Goal: Task Accomplishment & Management: Manage account settings

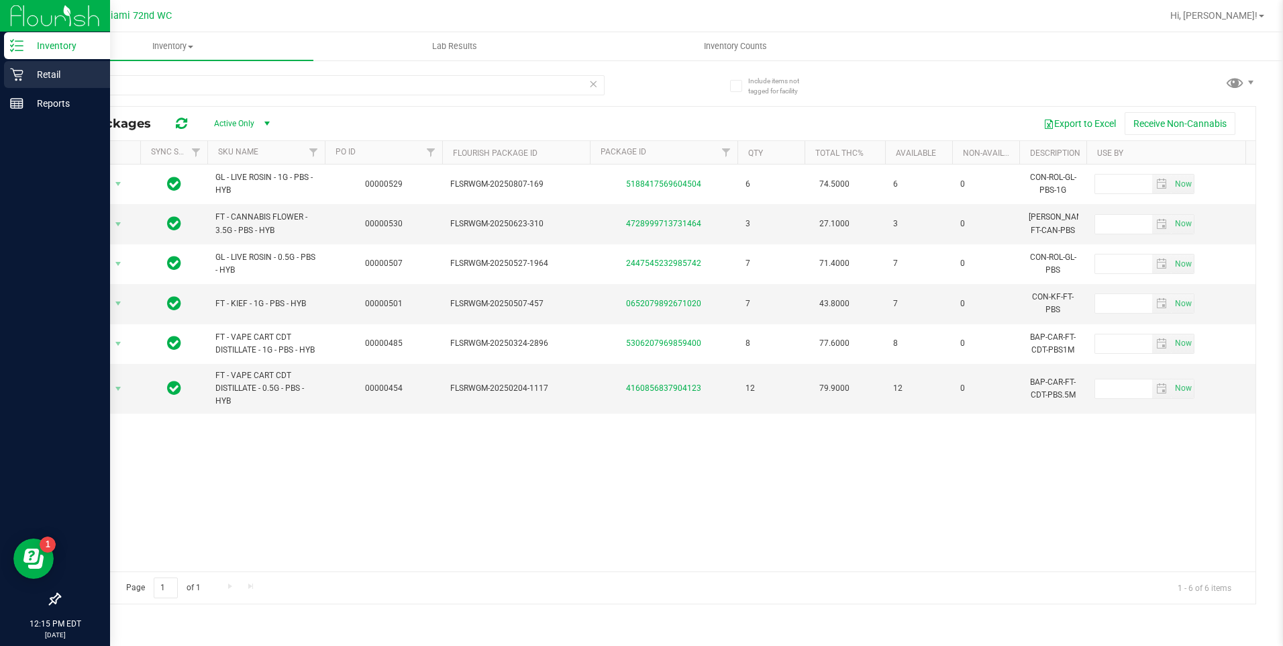
click at [16, 72] on icon at bounding box center [16, 74] width 13 height 13
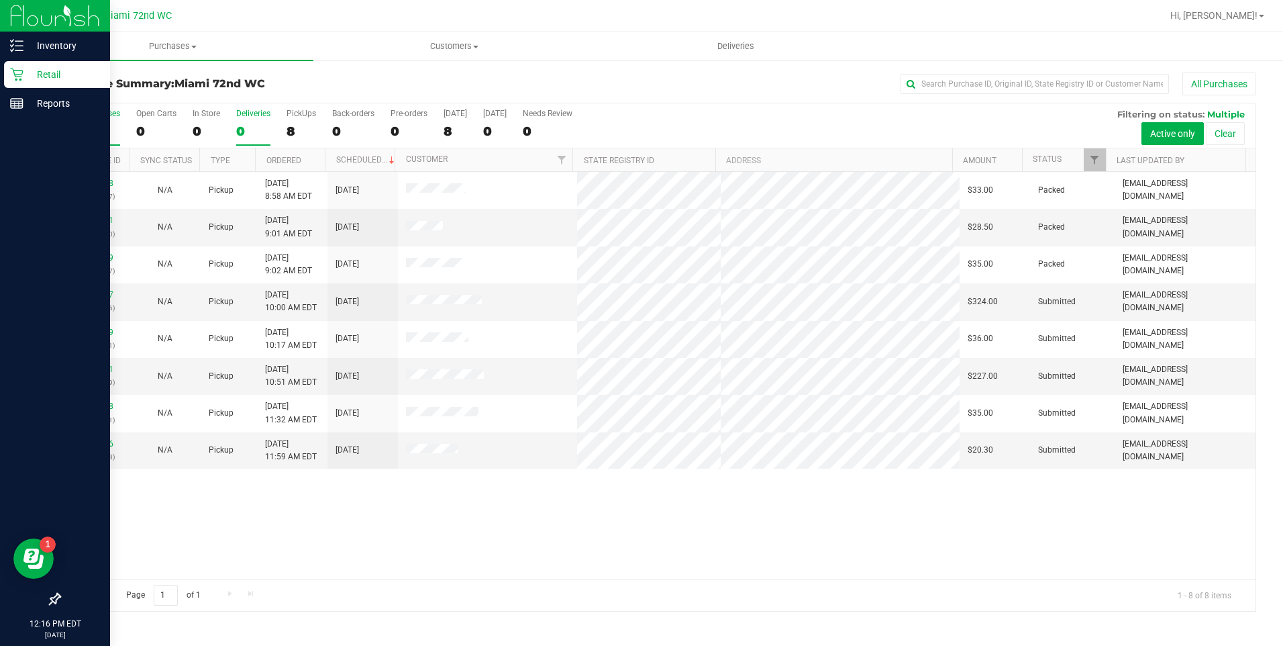
click at [243, 123] on div "0" at bounding box center [253, 130] width 34 height 15
click at [0, 0] on input "Deliveries 0" at bounding box center [0, 0] width 0 height 0
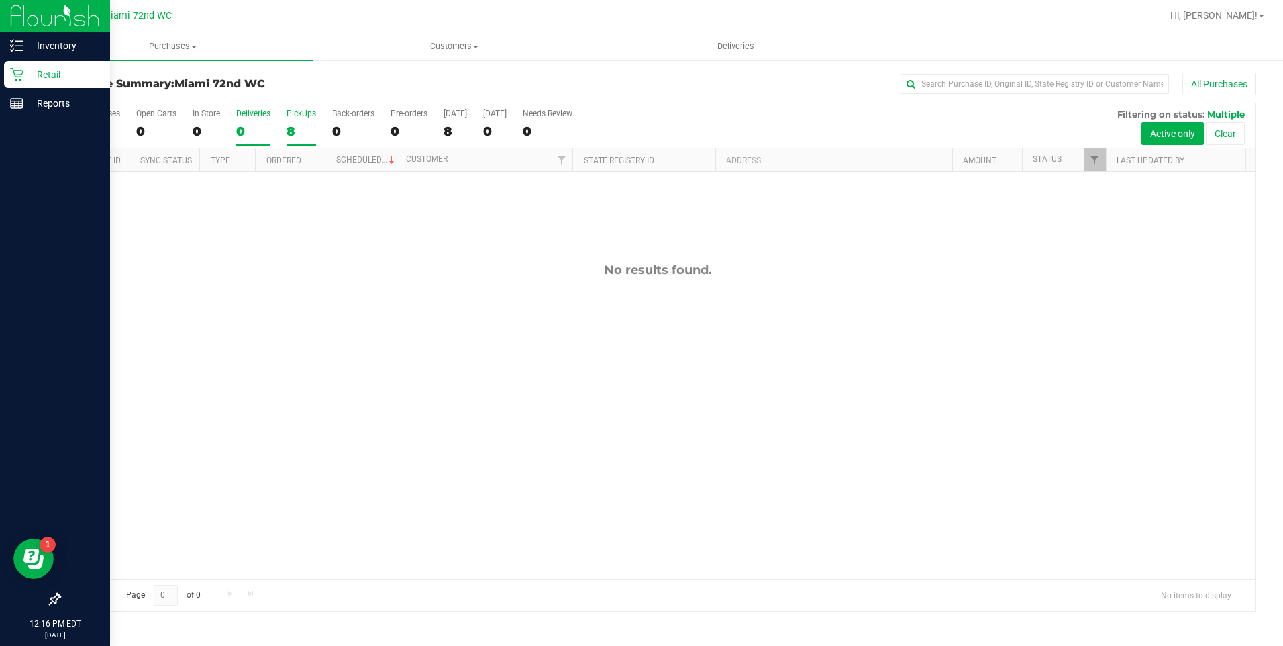
click at [310, 119] on label "PickUps 8" at bounding box center [302, 127] width 30 height 37
click at [0, 0] on input "PickUps 8" at bounding box center [0, 0] width 0 height 0
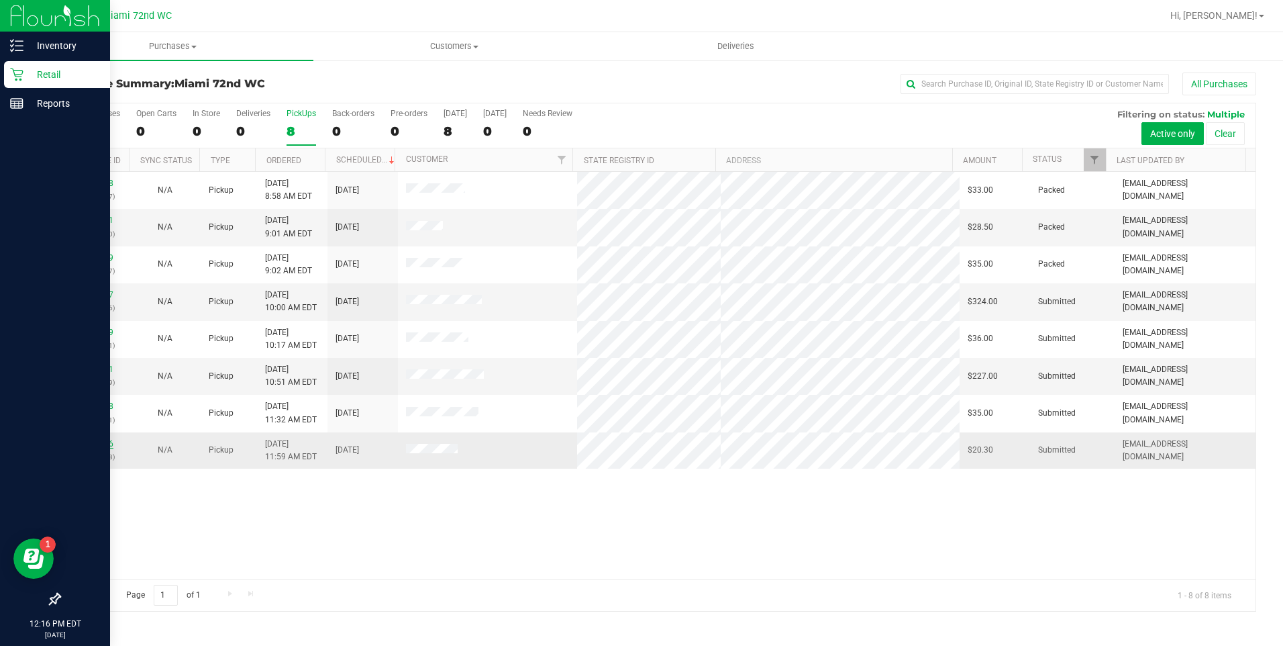
click at [101, 442] on link "11828166" at bounding box center [95, 443] width 38 height 9
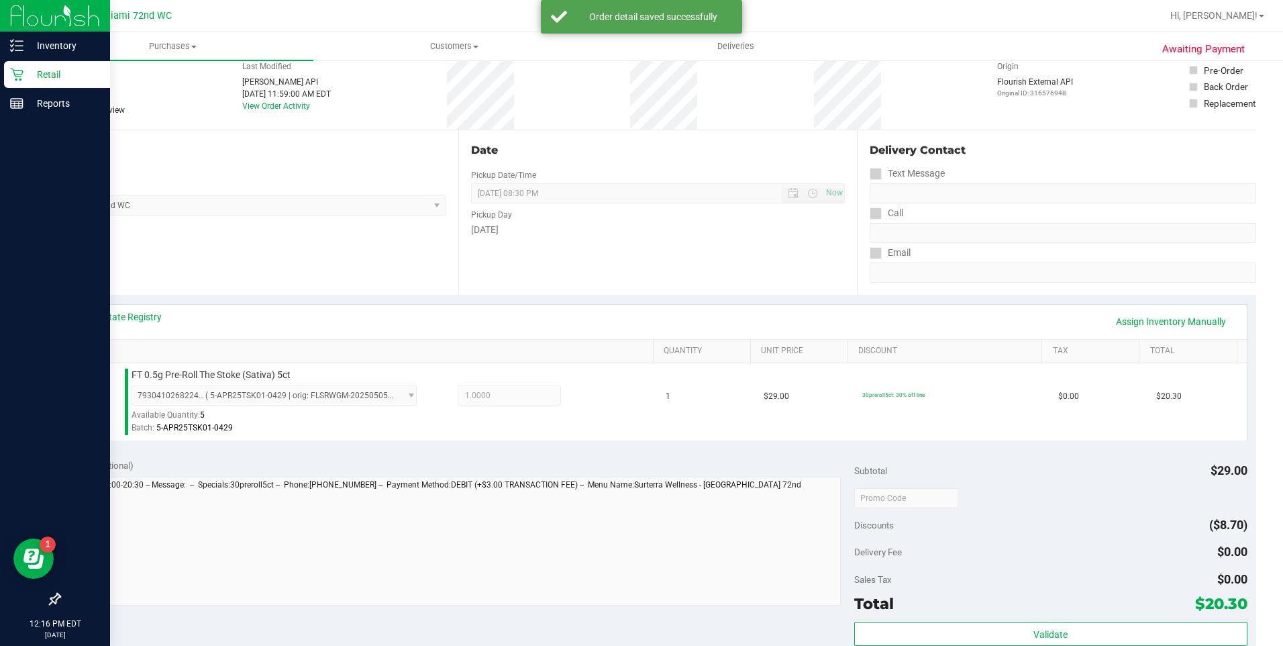
scroll to position [452, 0]
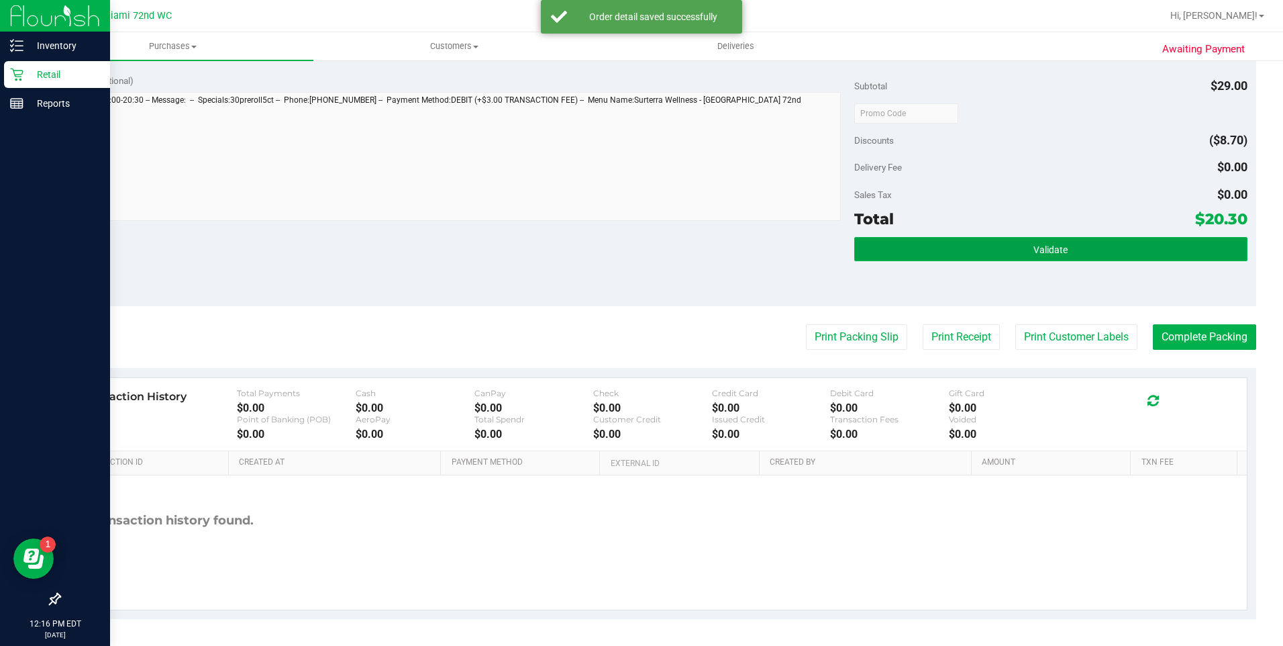
click at [966, 250] on button "Validate" at bounding box center [1050, 249] width 393 height 24
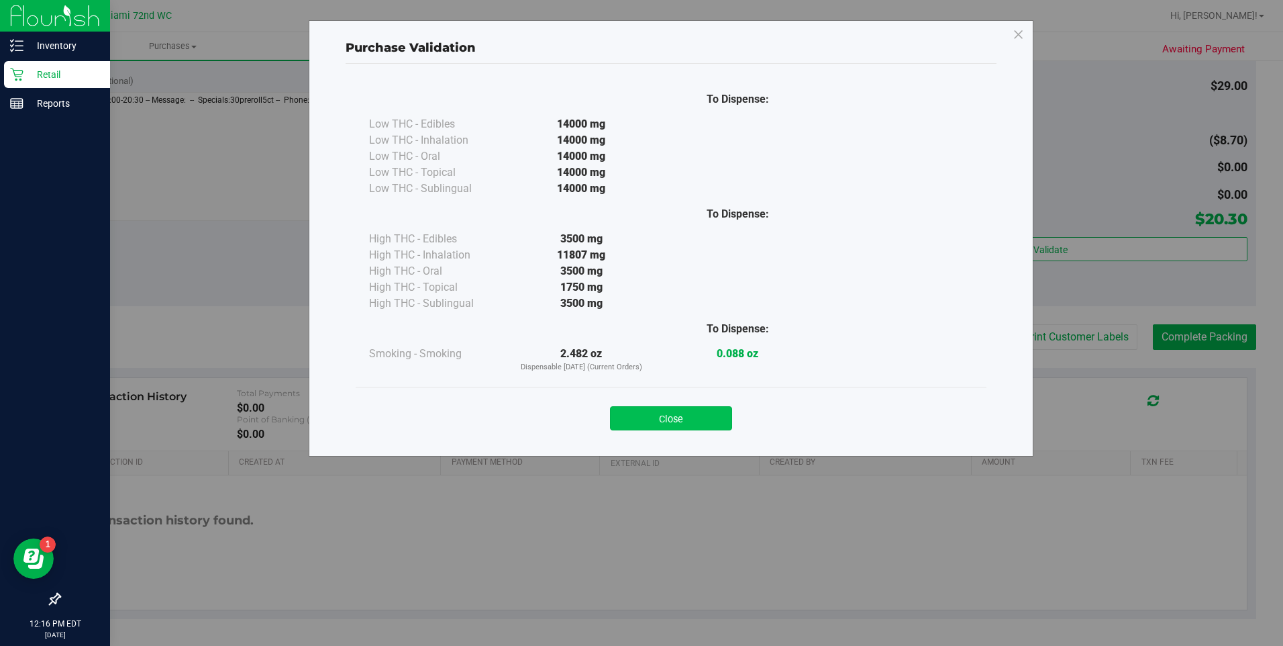
drag, startPoint x: 619, startPoint y: 418, endPoint x: 1018, endPoint y: 302, distance: 415.2
click at [619, 417] on button "Close" at bounding box center [671, 418] width 122 height 24
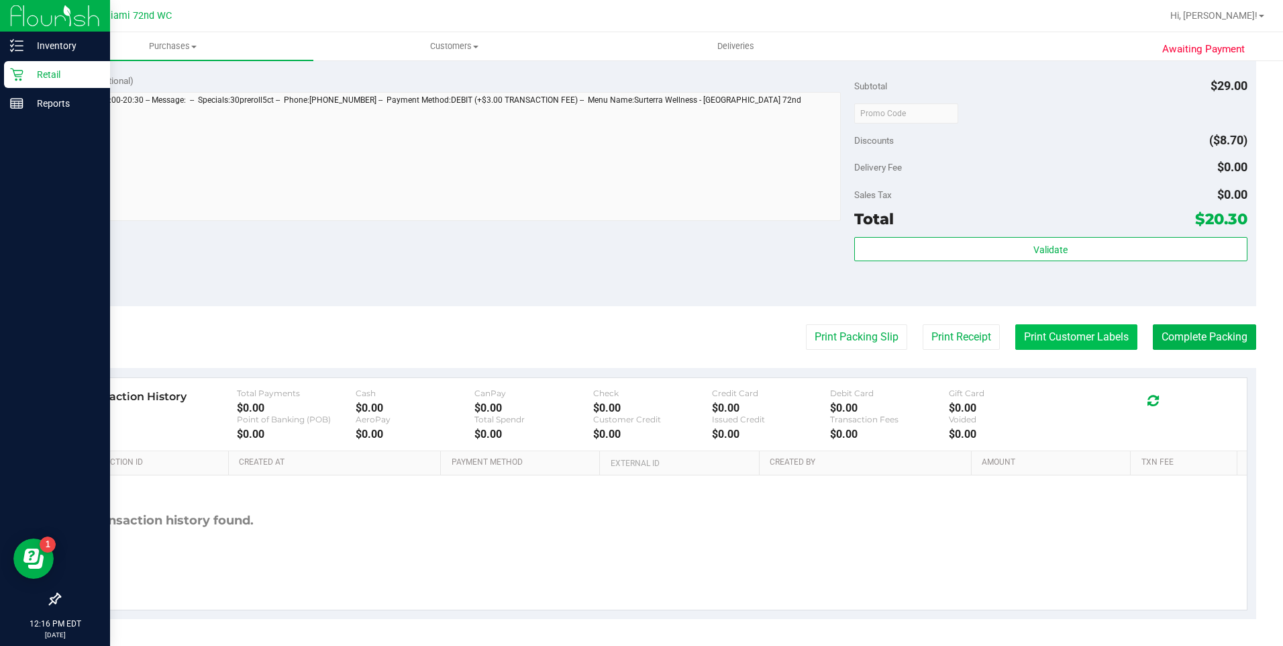
click at [1042, 328] on button "Print Customer Labels" at bounding box center [1076, 337] width 122 height 26
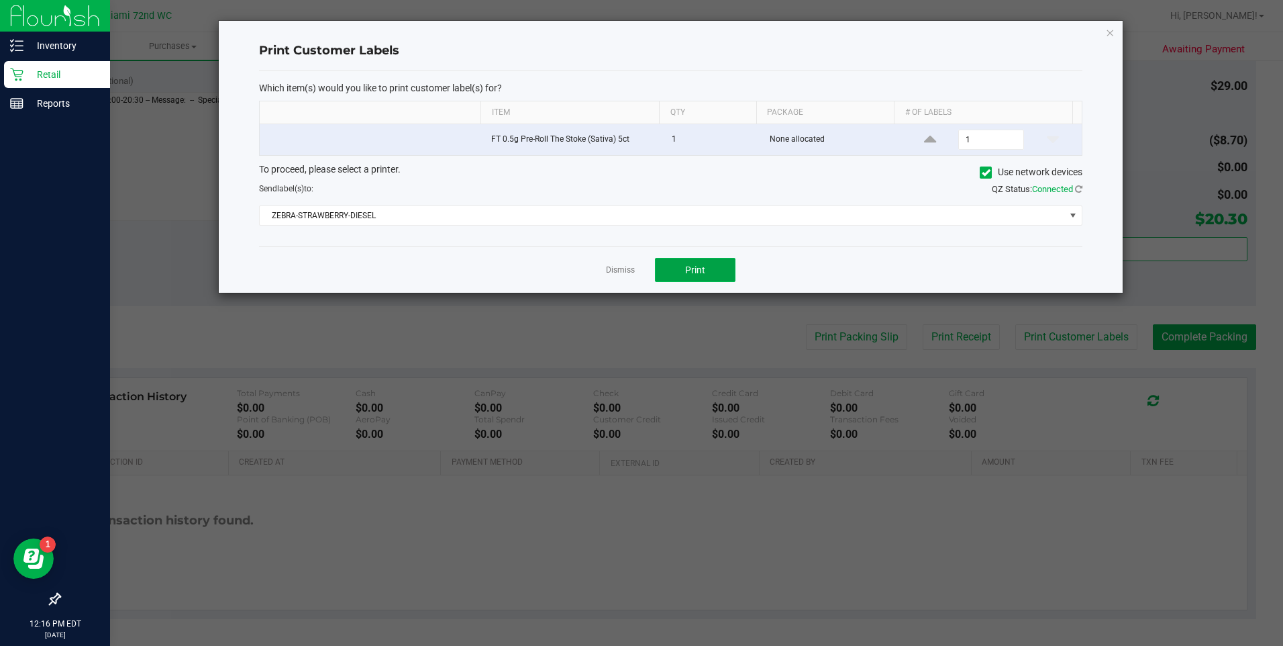
click at [702, 268] on span "Print" at bounding box center [695, 269] width 20 height 11
click at [1107, 33] on icon "button" at bounding box center [1109, 32] width 9 height 16
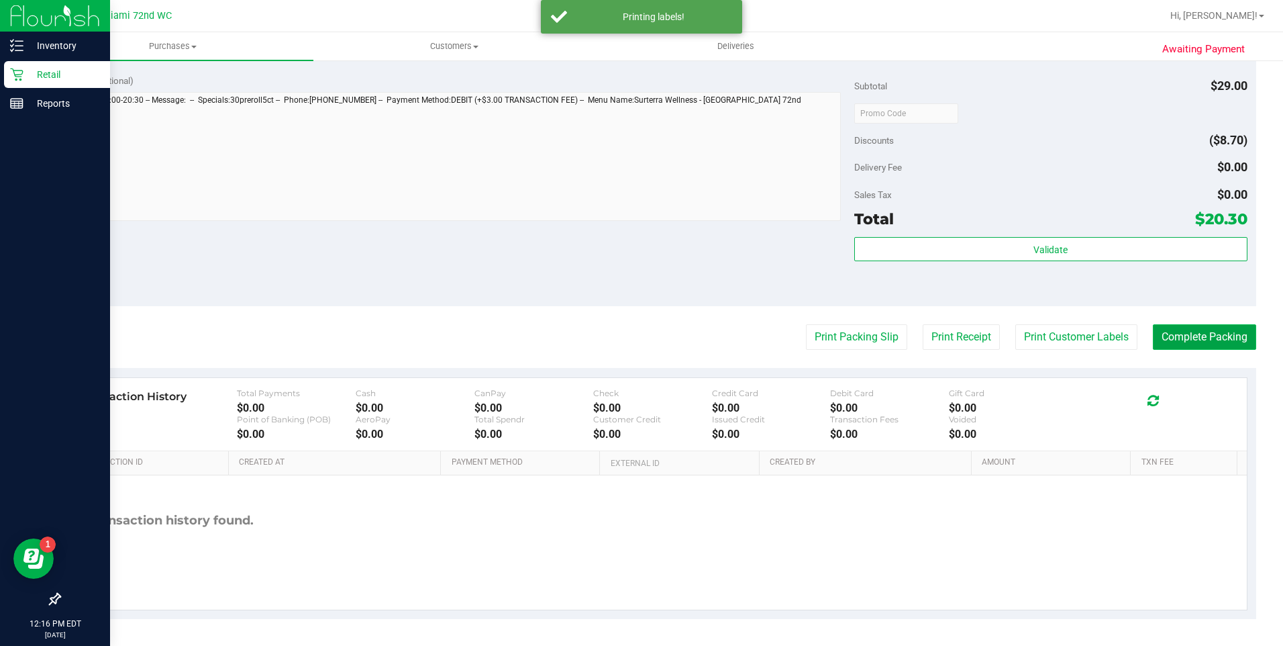
click at [1211, 342] on button "Complete Packing" at bounding box center [1204, 337] width 103 height 26
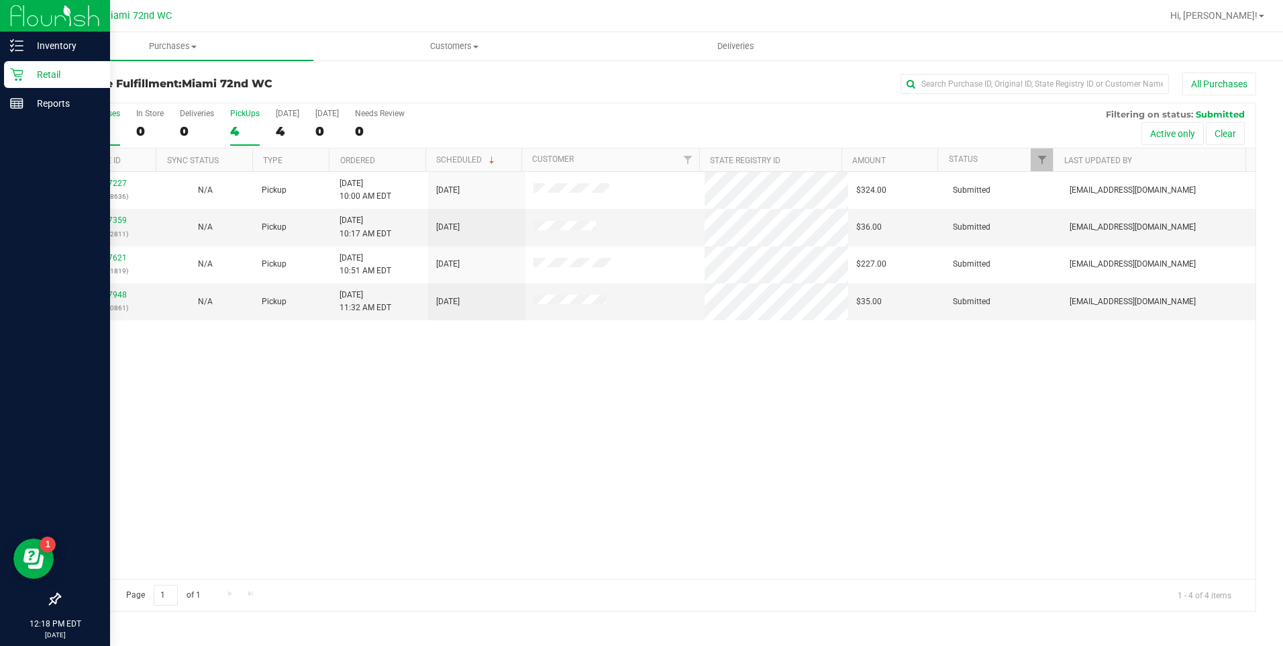
click at [240, 131] on div "4" at bounding box center [245, 130] width 30 height 15
click at [0, 0] on input "PickUps 4" at bounding box center [0, 0] width 0 height 0
click at [240, 131] on div "4" at bounding box center [245, 130] width 30 height 15
click at [0, 0] on input "PickUps 4" at bounding box center [0, 0] width 0 height 0
click at [240, 131] on div "4" at bounding box center [245, 130] width 30 height 15
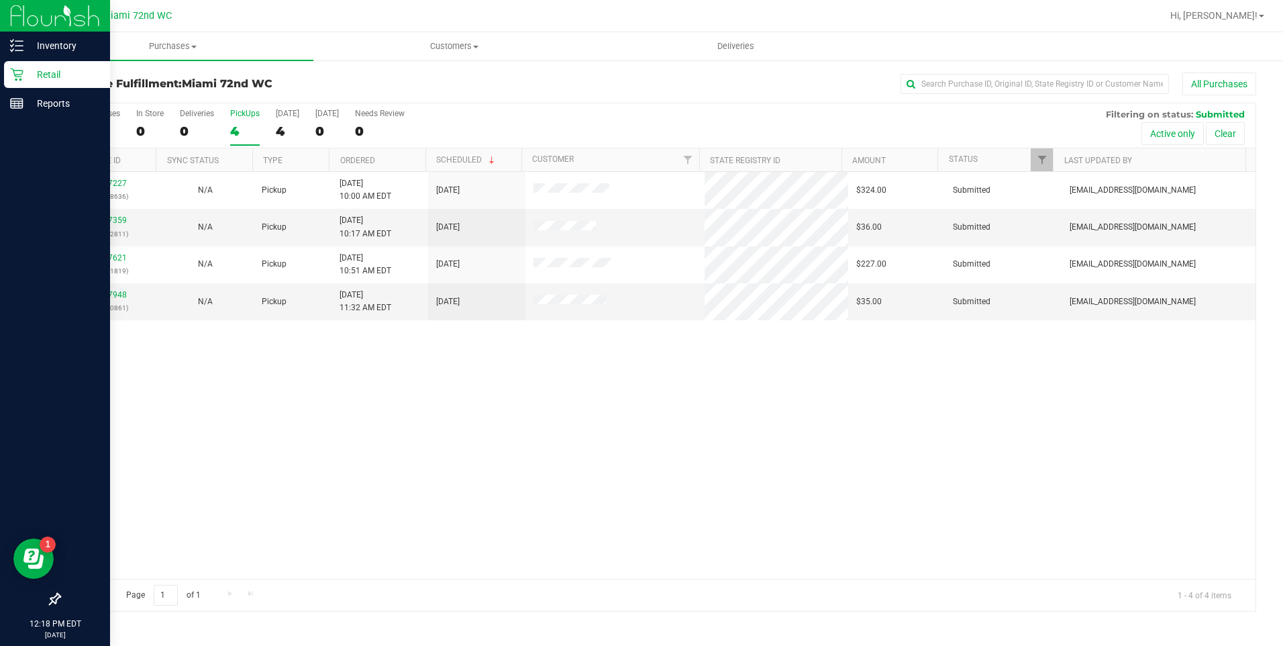
click at [0, 0] on input "PickUps 4" at bounding box center [0, 0] width 0 height 0
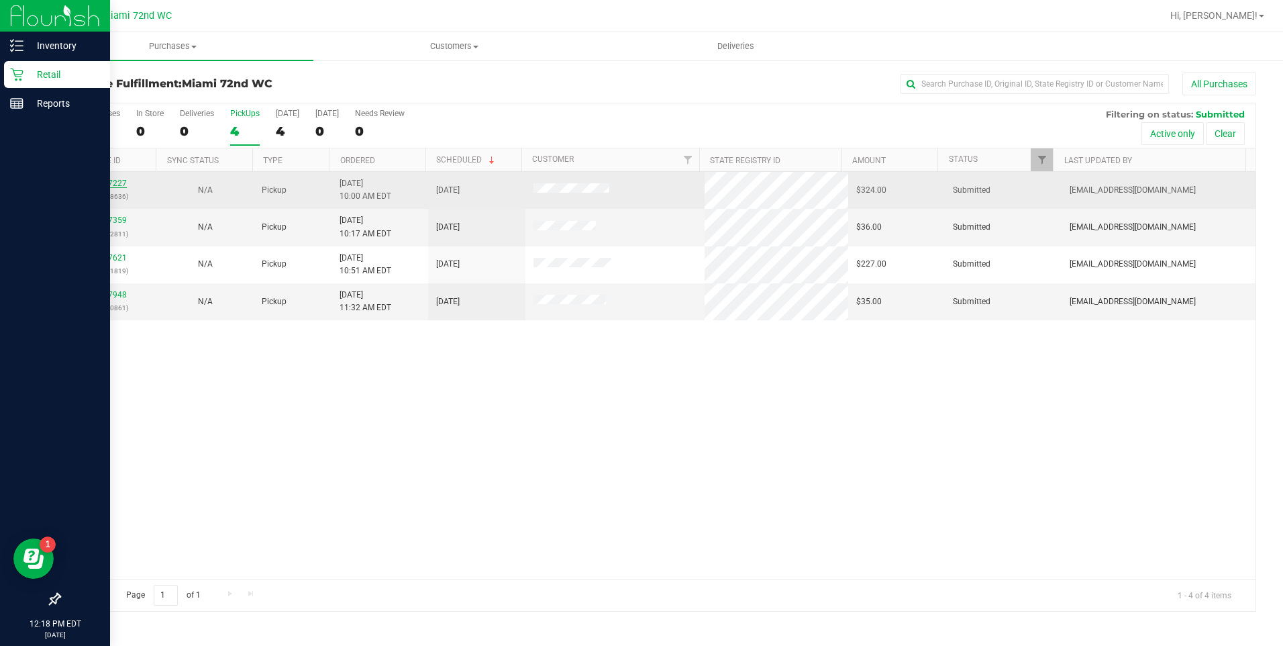
click at [112, 181] on link "11827227" at bounding box center [108, 183] width 38 height 9
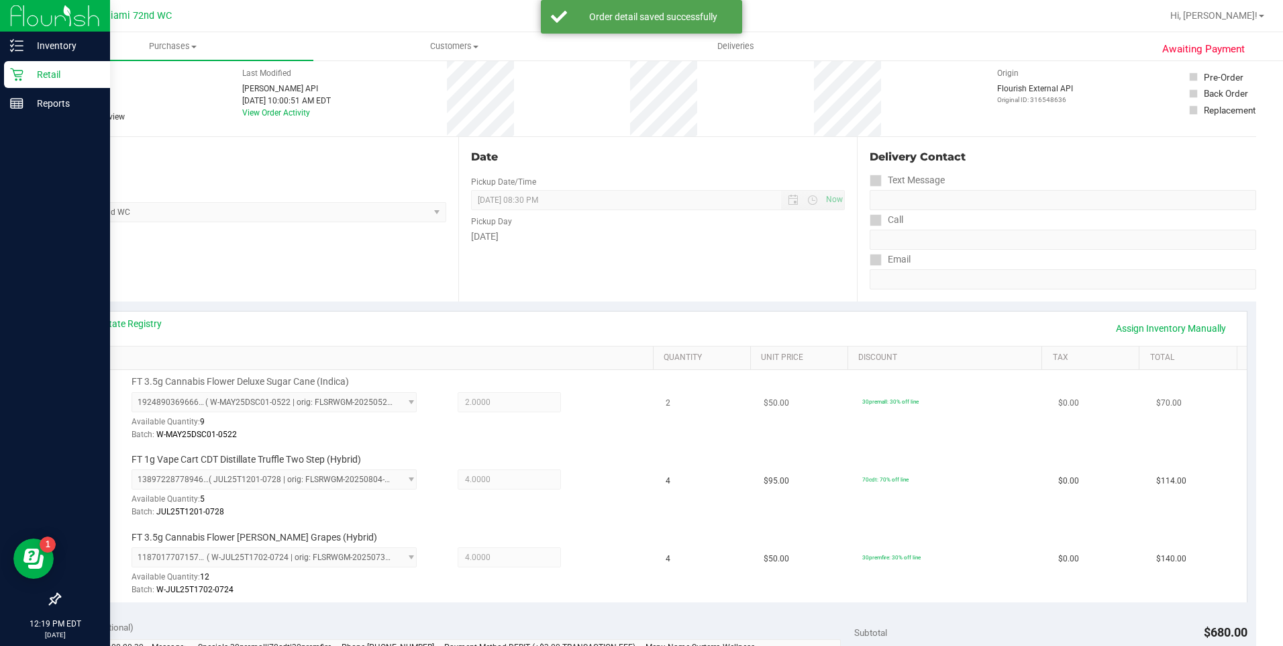
scroll to position [268, 0]
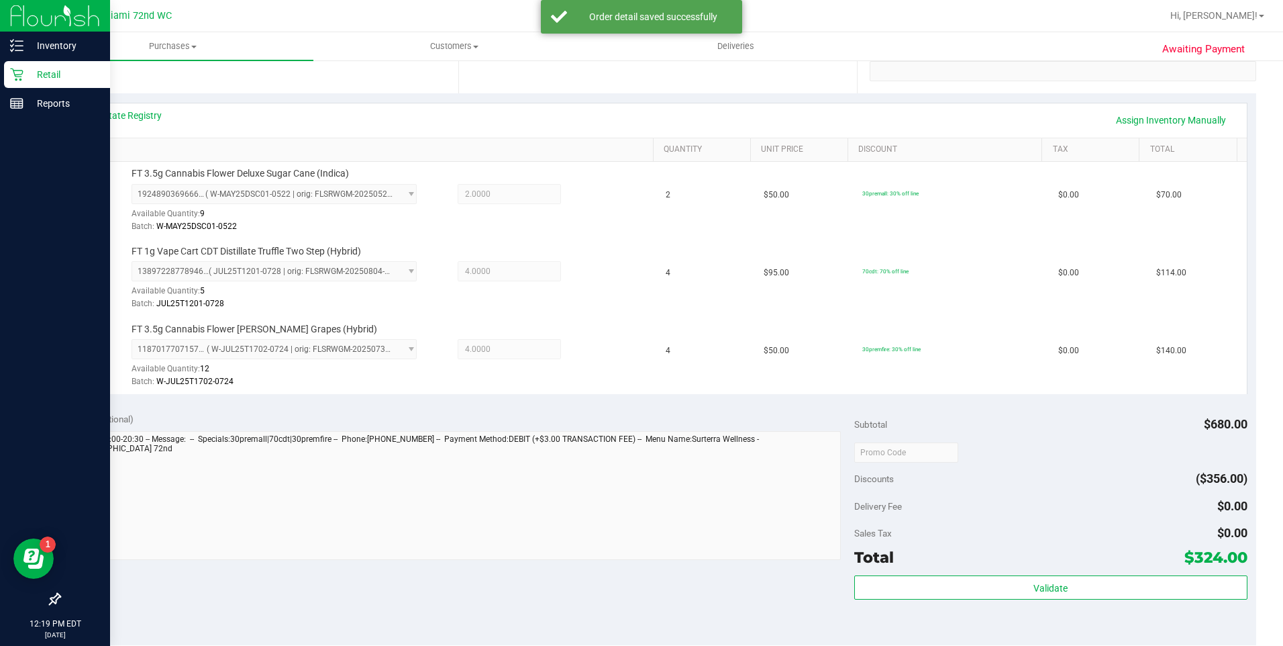
click at [1085, 568] on div "Total $324.00" at bounding box center [1050, 557] width 393 height 24
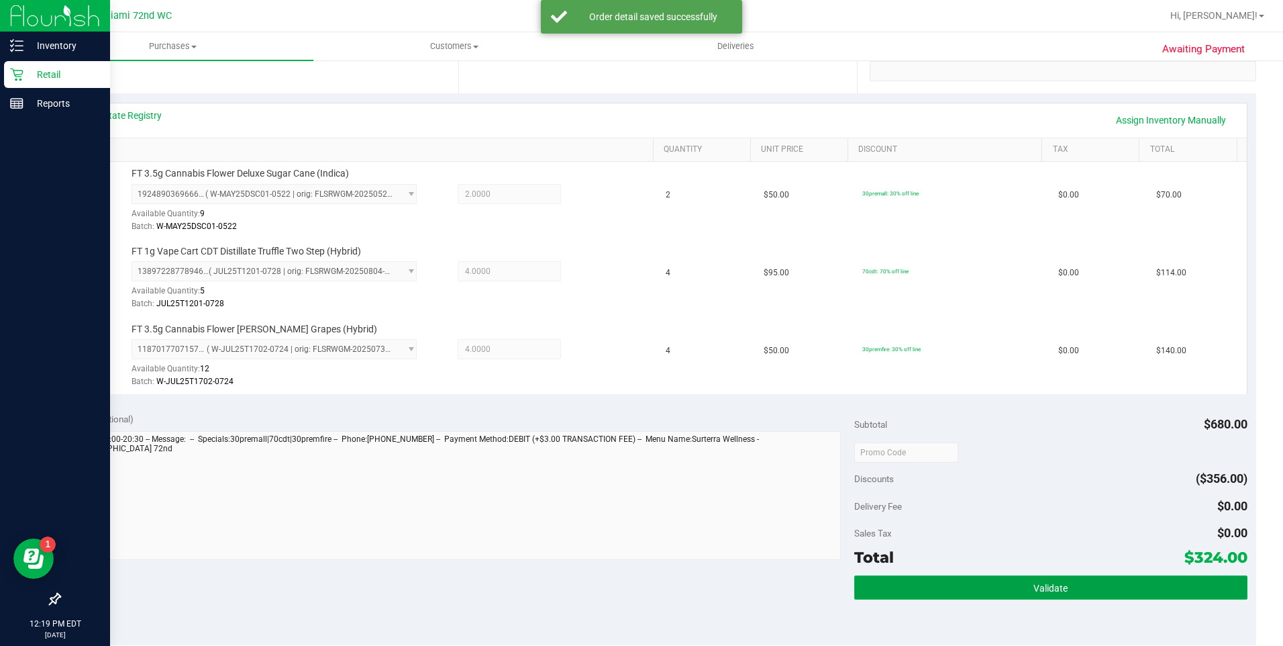
click at [1085, 578] on button "Validate" at bounding box center [1050, 587] width 393 height 24
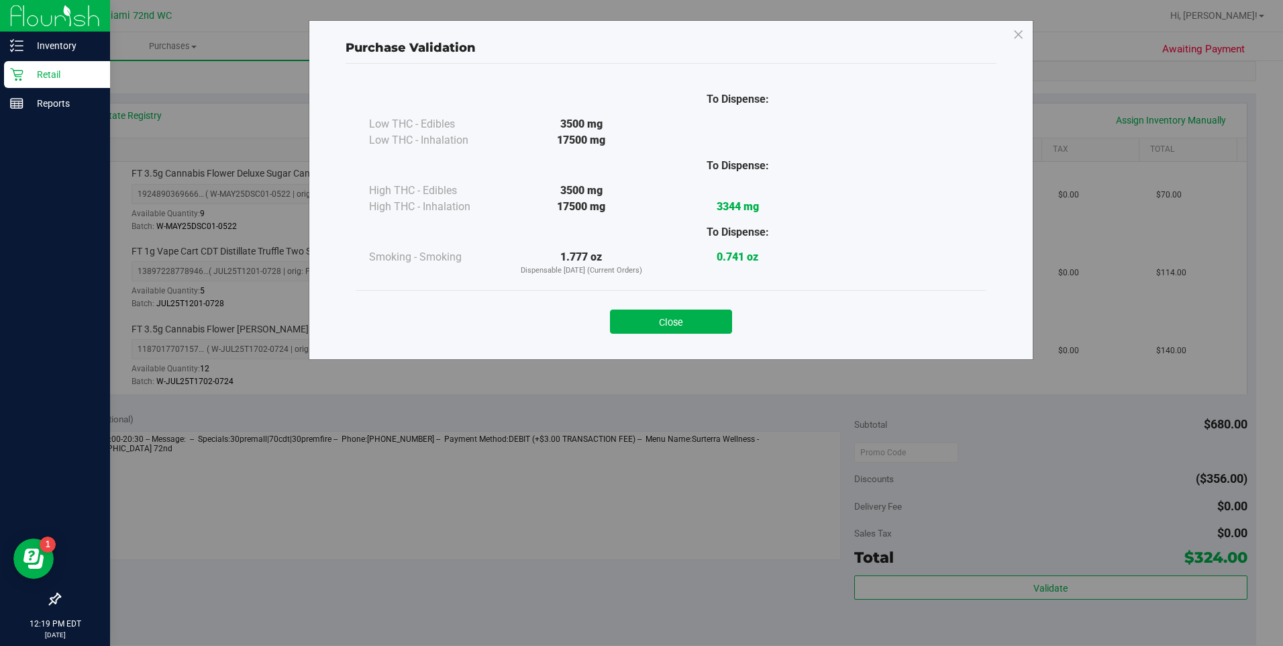
click at [660, 307] on div "Close" at bounding box center [671, 318] width 611 height 34
click at [660, 326] on button "Close" at bounding box center [671, 321] width 122 height 24
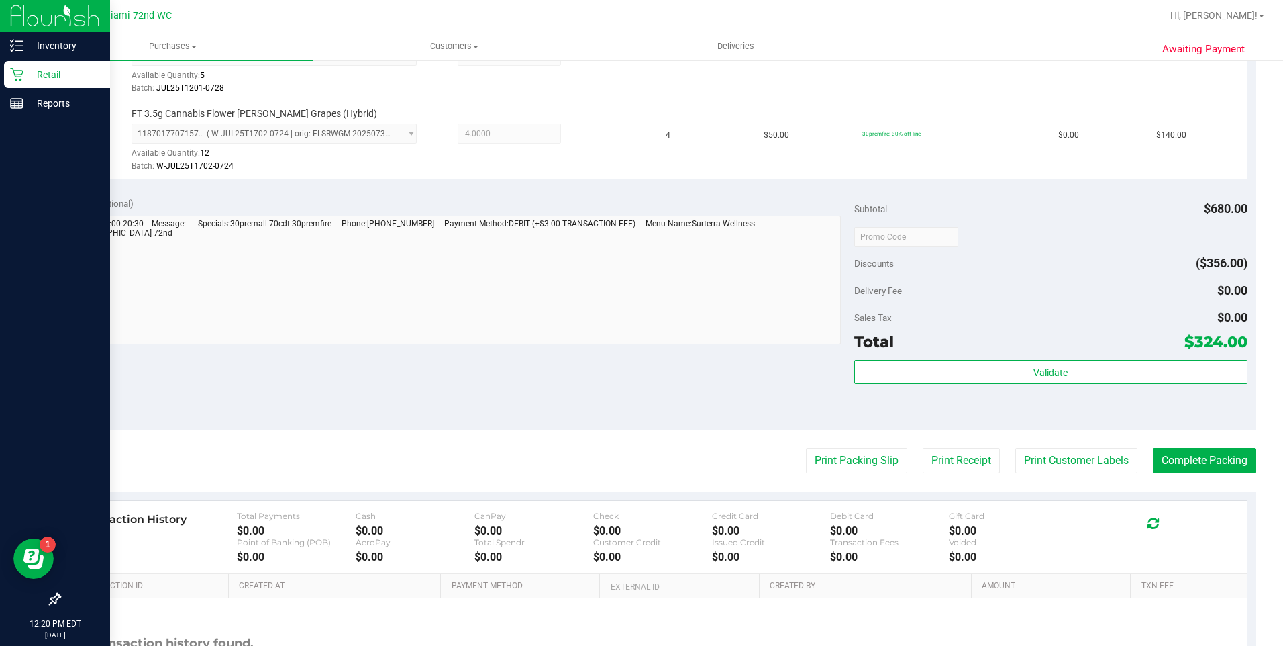
scroll to position [537, 0]
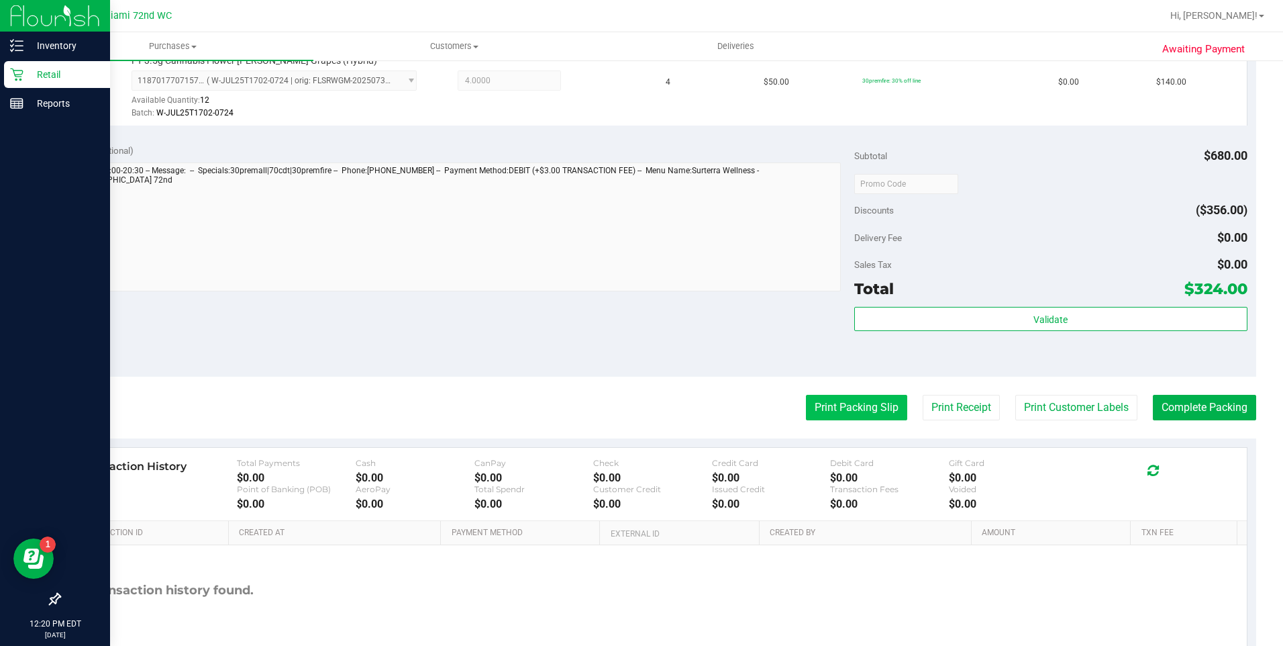
click at [871, 407] on button "Print Packing Slip" at bounding box center [856, 408] width 101 height 26
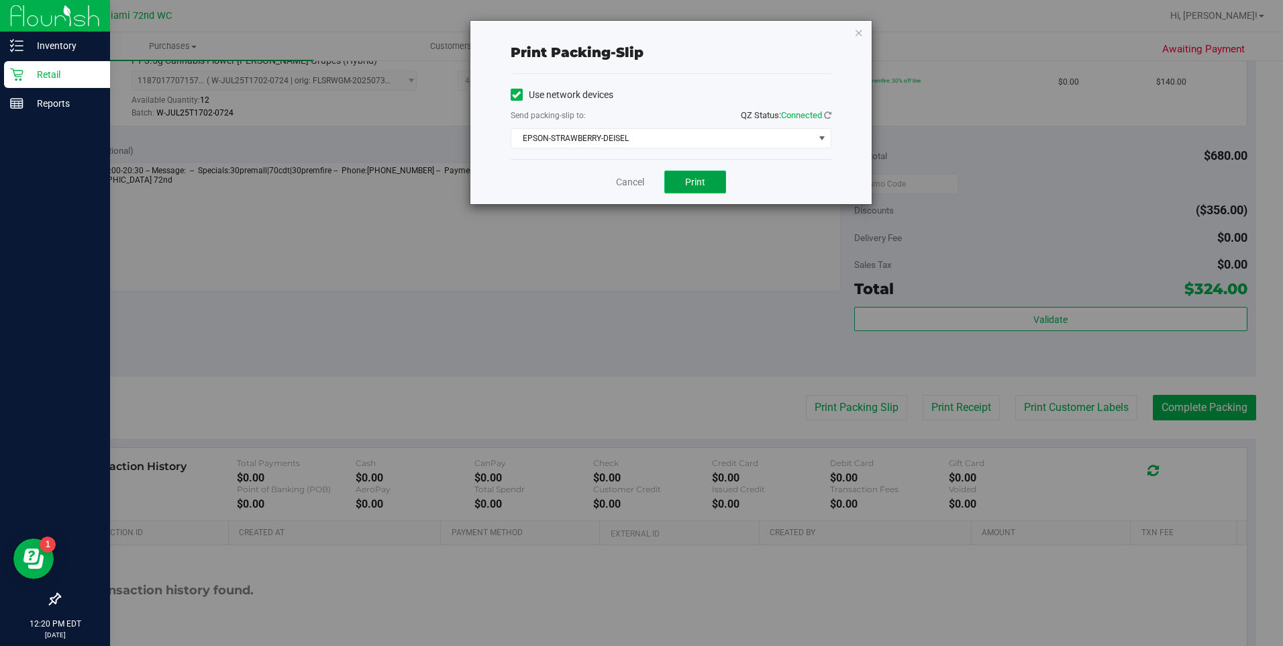
click at [696, 185] on span "Print" at bounding box center [695, 182] width 20 height 11
click at [858, 31] on icon "button" at bounding box center [858, 32] width 9 height 16
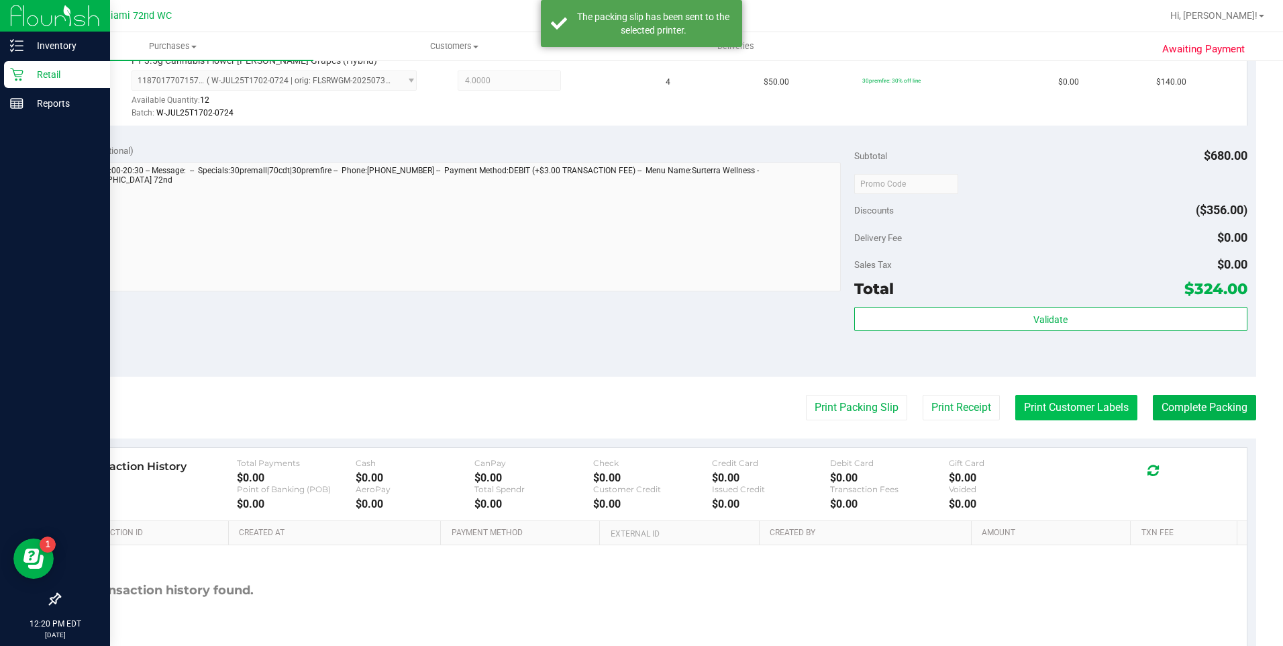
click at [1015, 396] on button "Print Customer Labels" at bounding box center [1076, 408] width 122 height 26
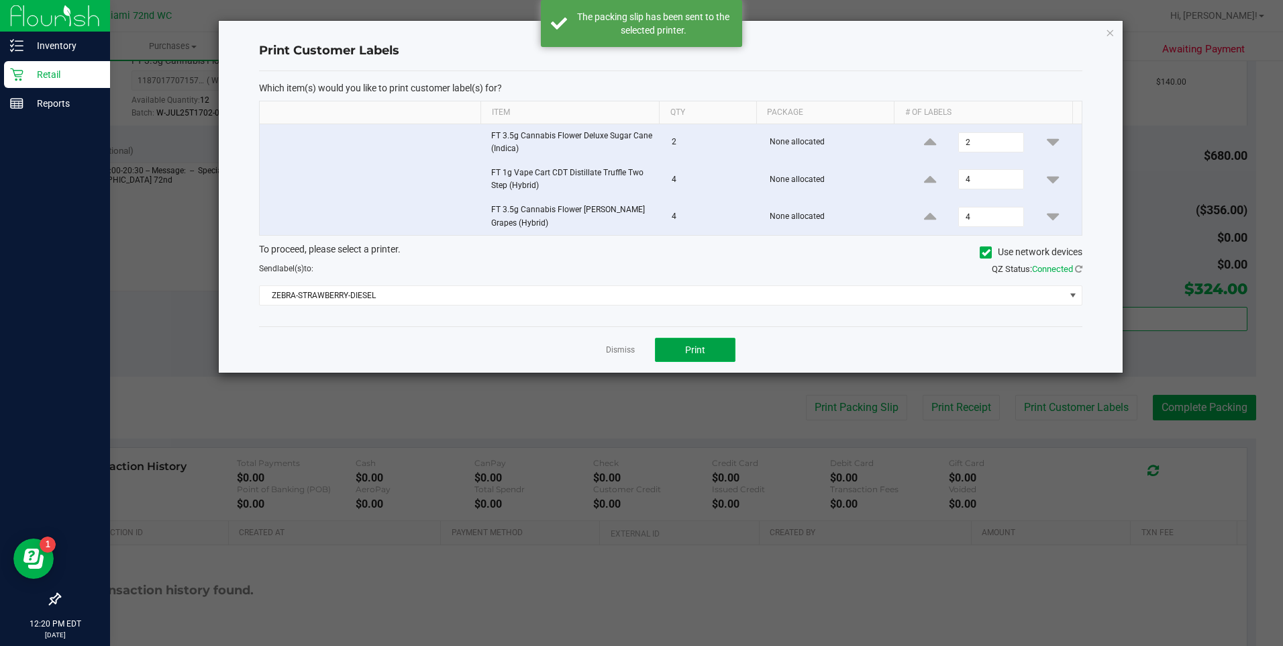
click at [700, 352] on span "Print" at bounding box center [695, 349] width 20 height 11
click at [1113, 32] on icon "button" at bounding box center [1109, 32] width 9 height 16
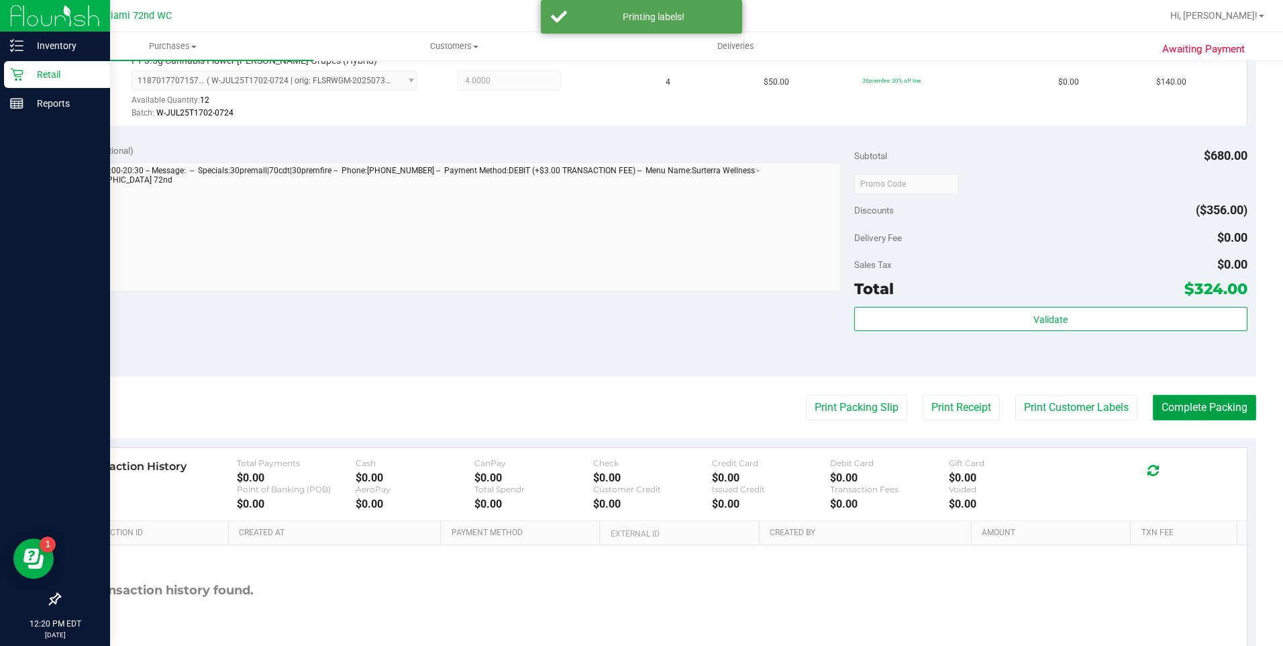
click at [1213, 406] on button "Complete Packing" at bounding box center [1204, 408] width 103 height 26
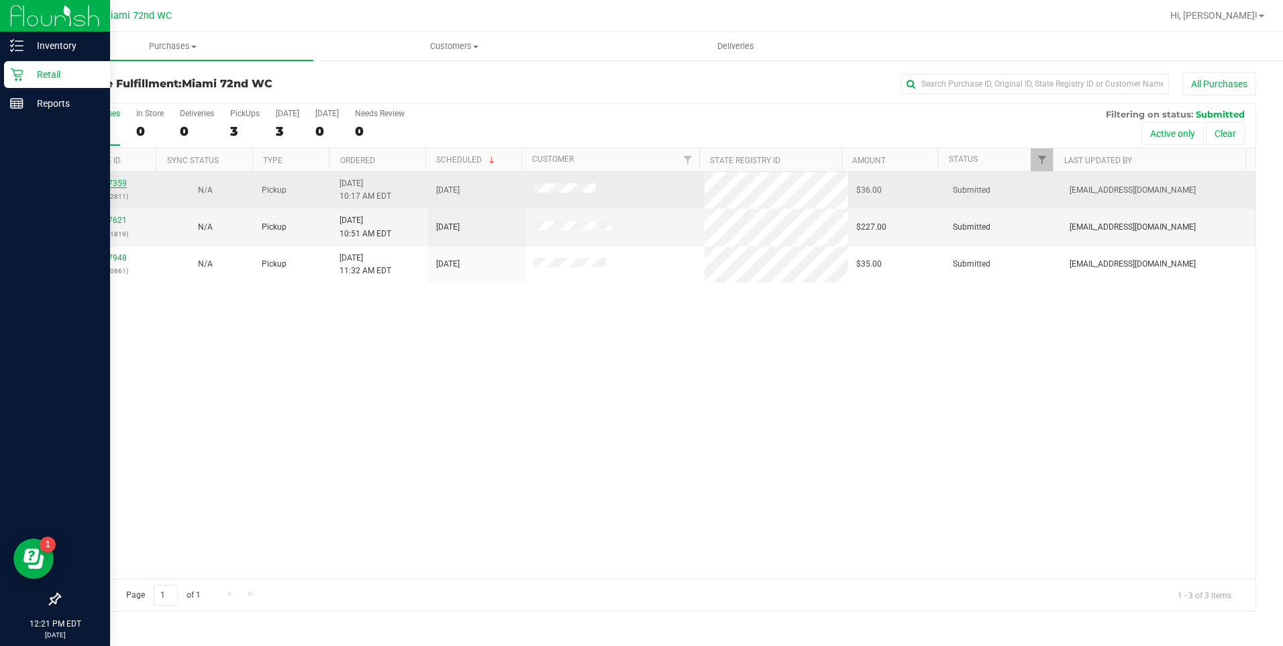
click at [107, 184] on link "11827359" at bounding box center [108, 183] width 38 height 9
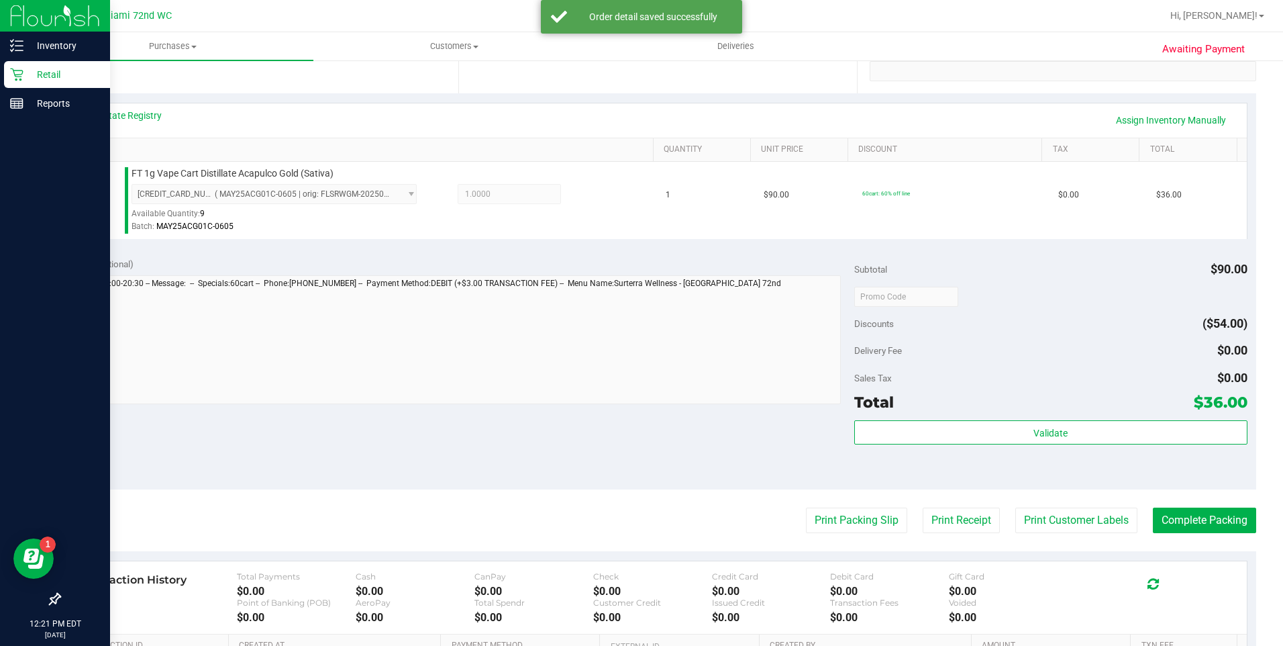
scroll to position [336, 0]
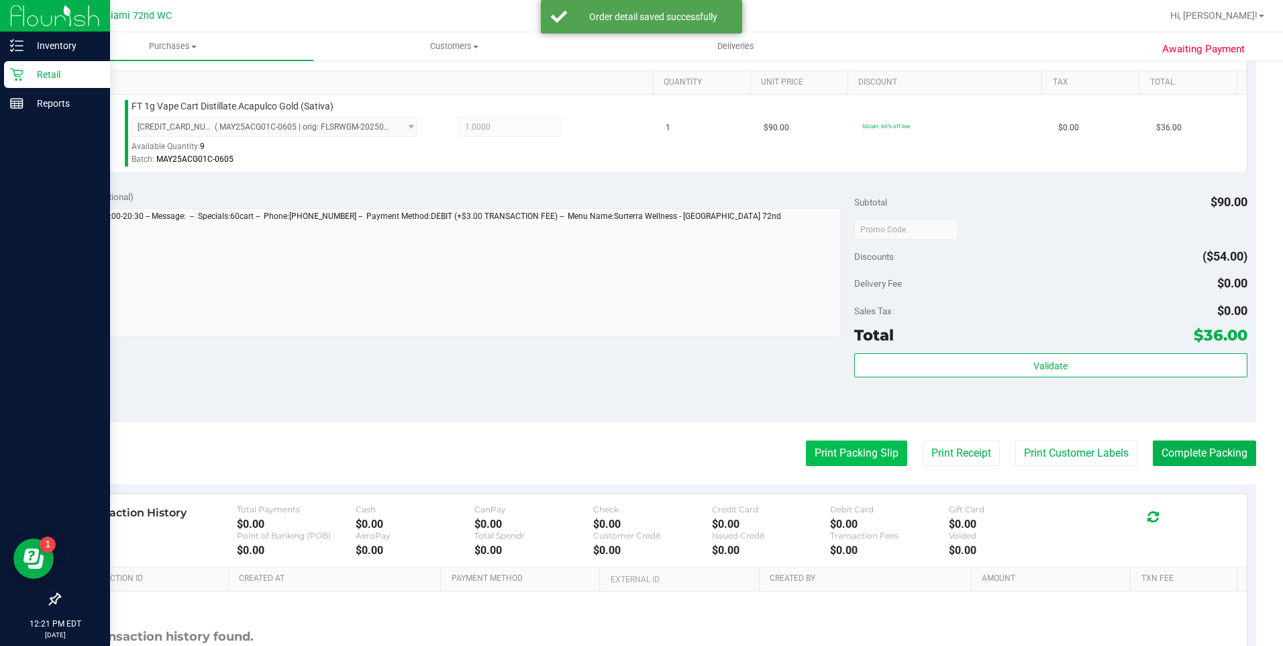
click at [812, 449] on button "Print Packing Slip" at bounding box center [856, 453] width 101 height 26
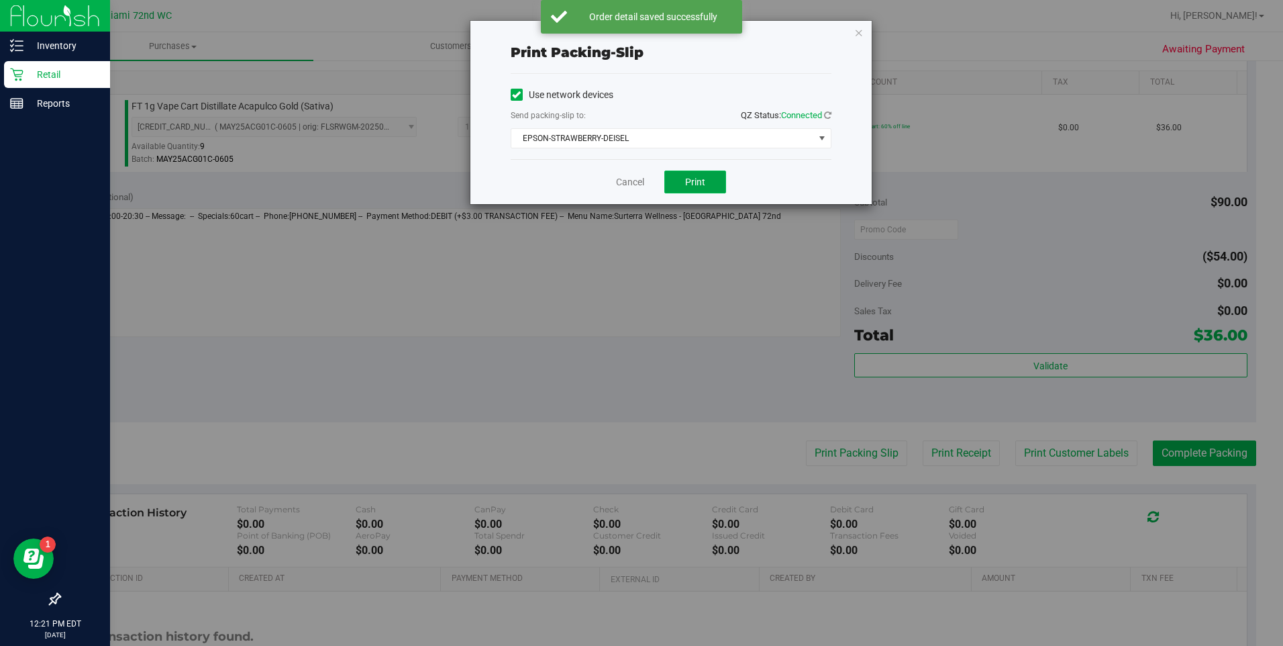
click at [699, 179] on span "Print" at bounding box center [695, 182] width 20 height 11
click at [860, 32] on icon "button" at bounding box center [858, 32] width 9 height 16
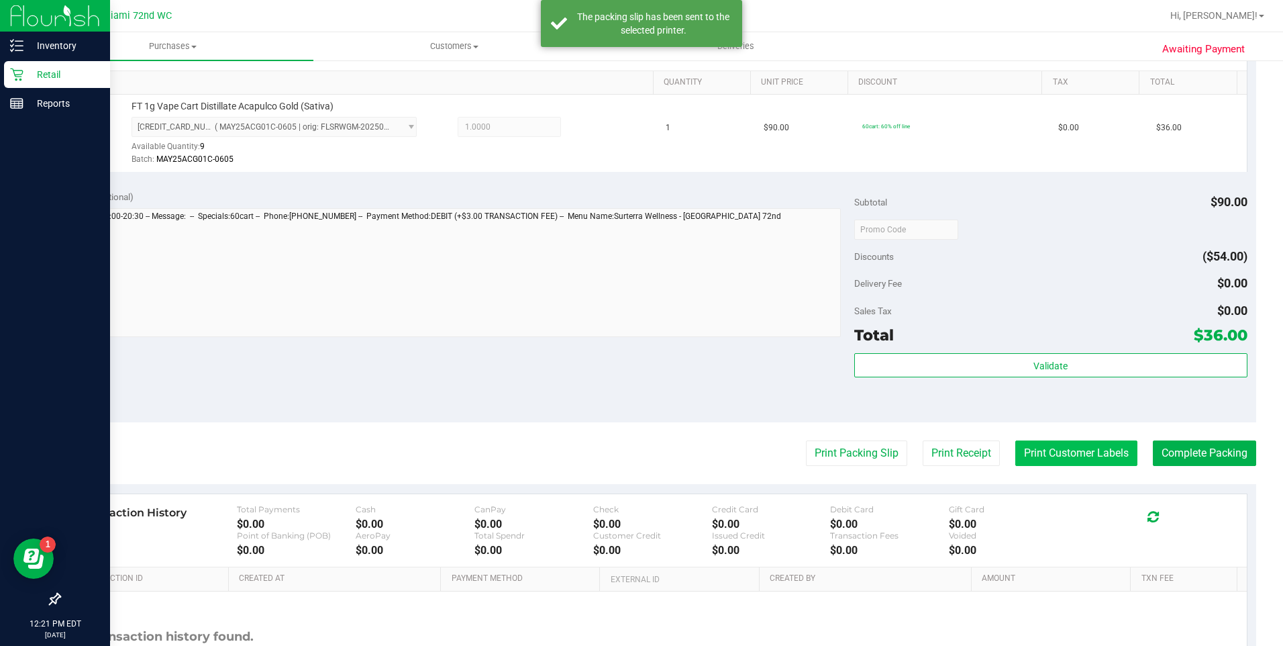
click at [1105, 452] on button "Print Customer Labels" at bounding box center [1076, 453] width 122 height 26
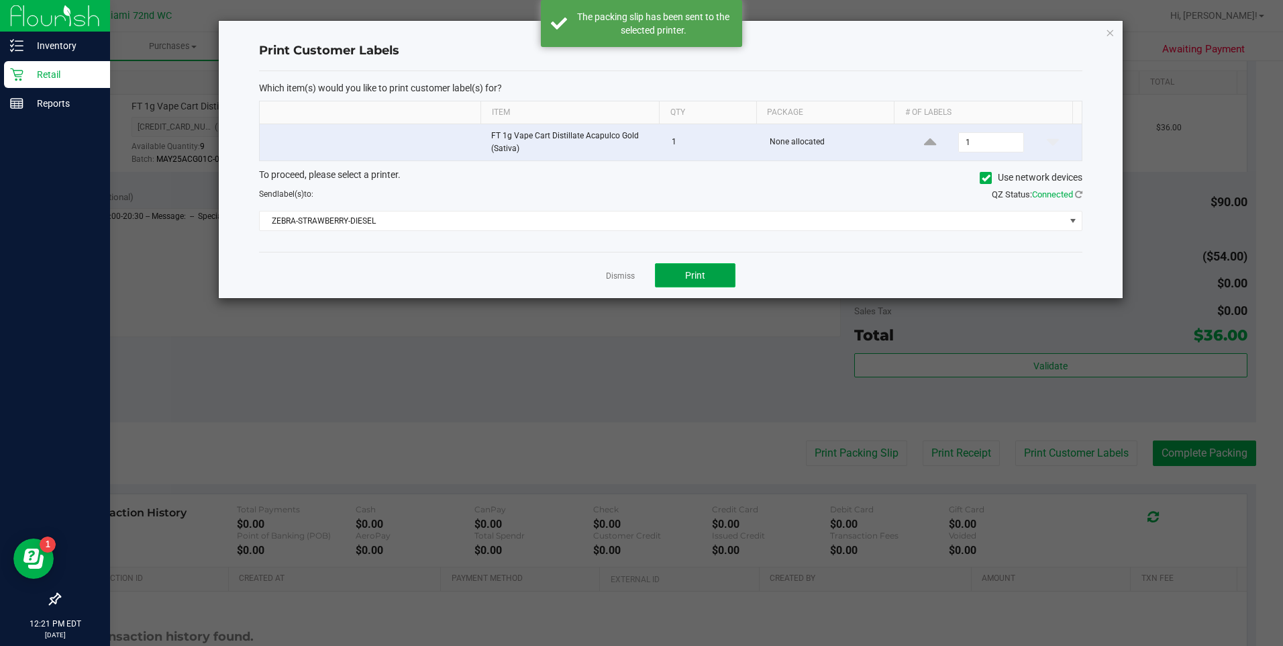
click at [666, 277] on button "Print" at bounding box center [695, 275] width 81 height 24
click at [1111, 34] on icon "button" at bounding box center [1109, 32] width 9 height 16
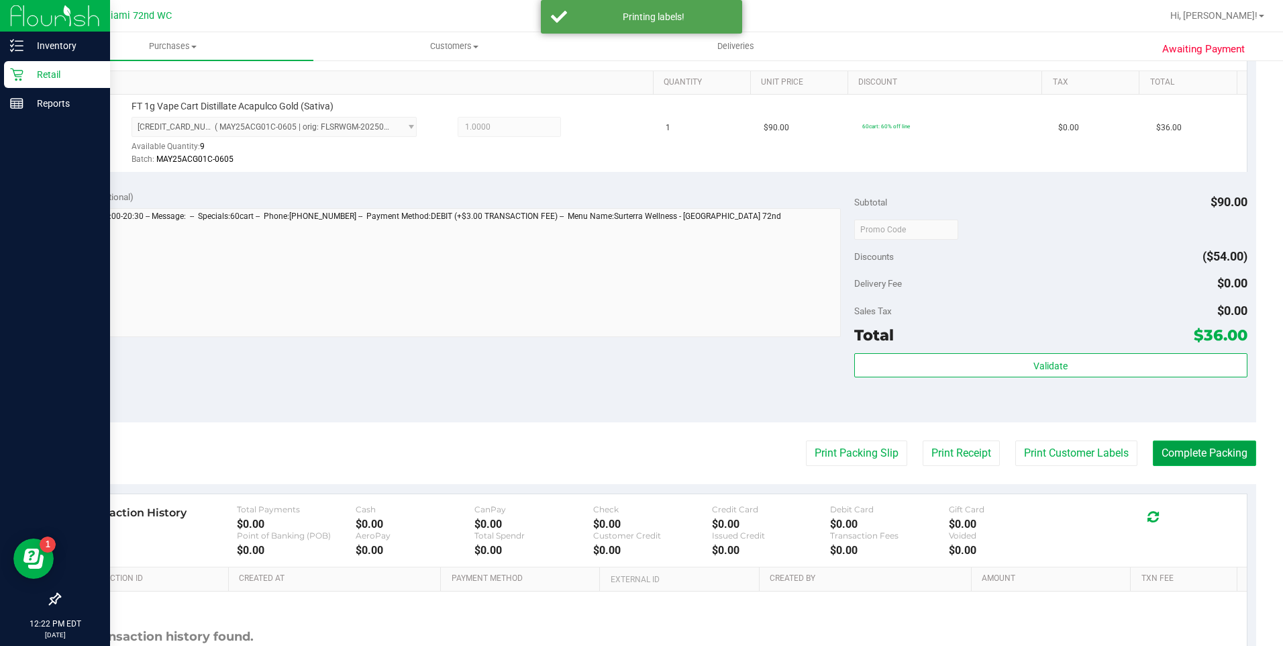
click at [1168, 454] on button "Complete Packing" at bounding box center [1204, 453] width 103 height 26
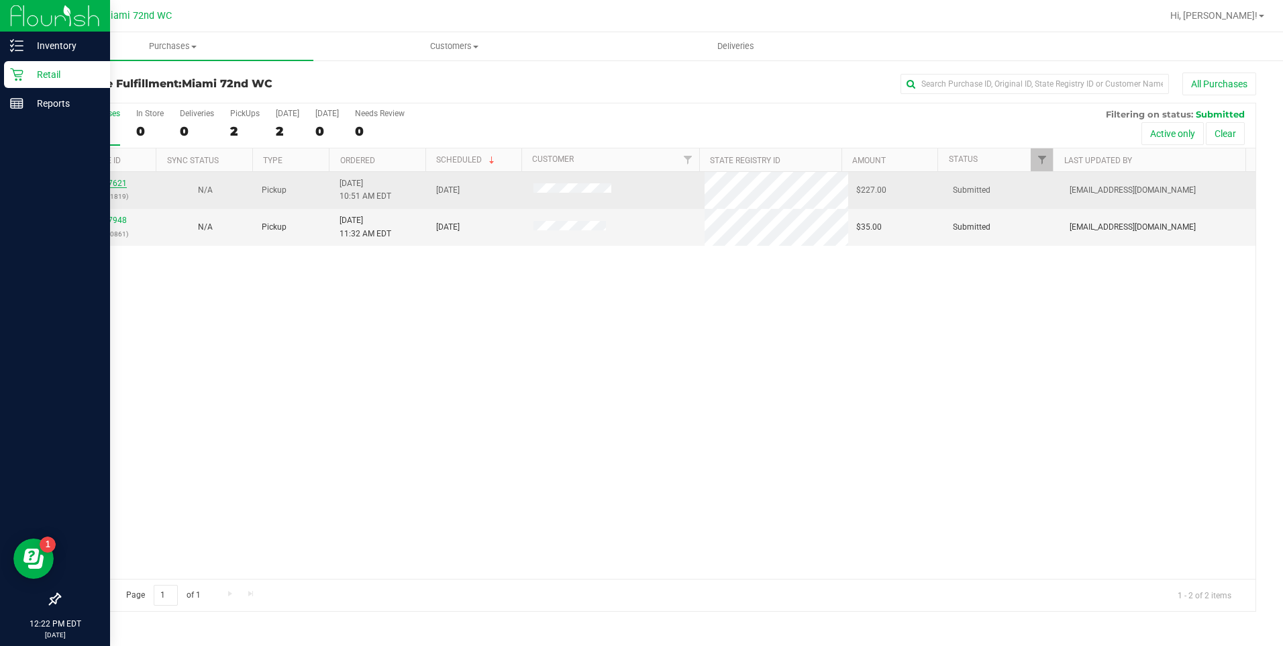
click at [120, 183] on link "11827621" at bounding box center [108, 183] width 38 height 9
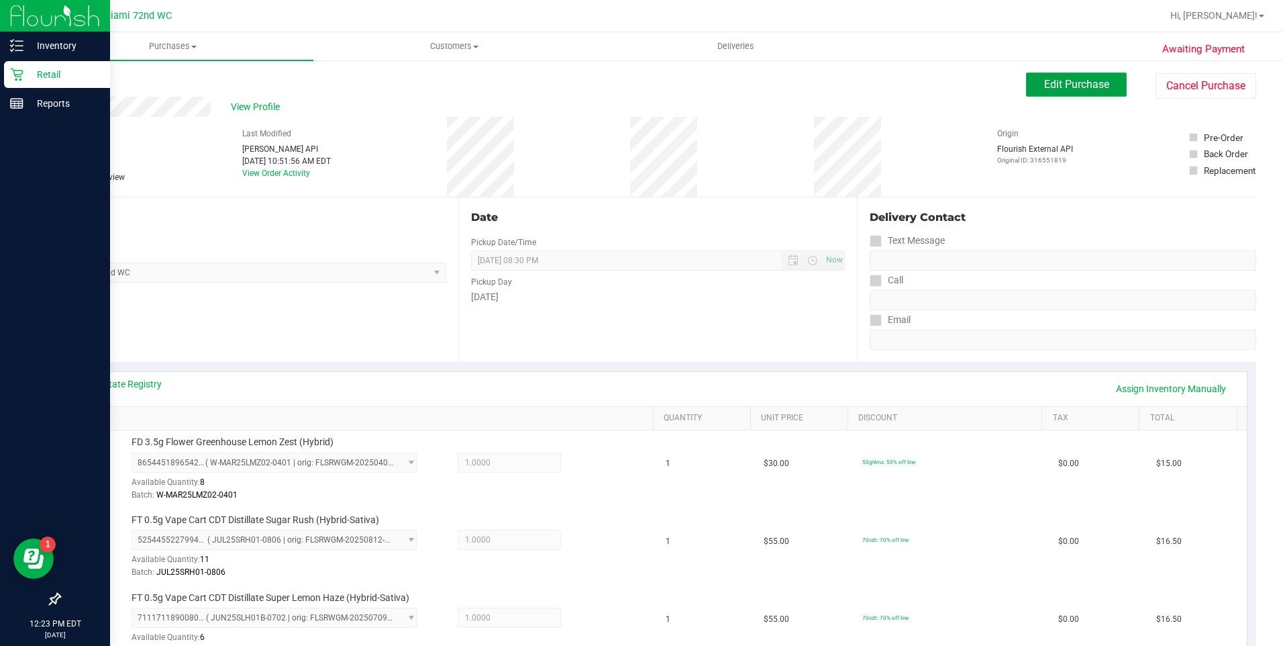
click at [1076, 85] on span "Edit Purchase" at bounding box center [1076, 84] width 65 height 13
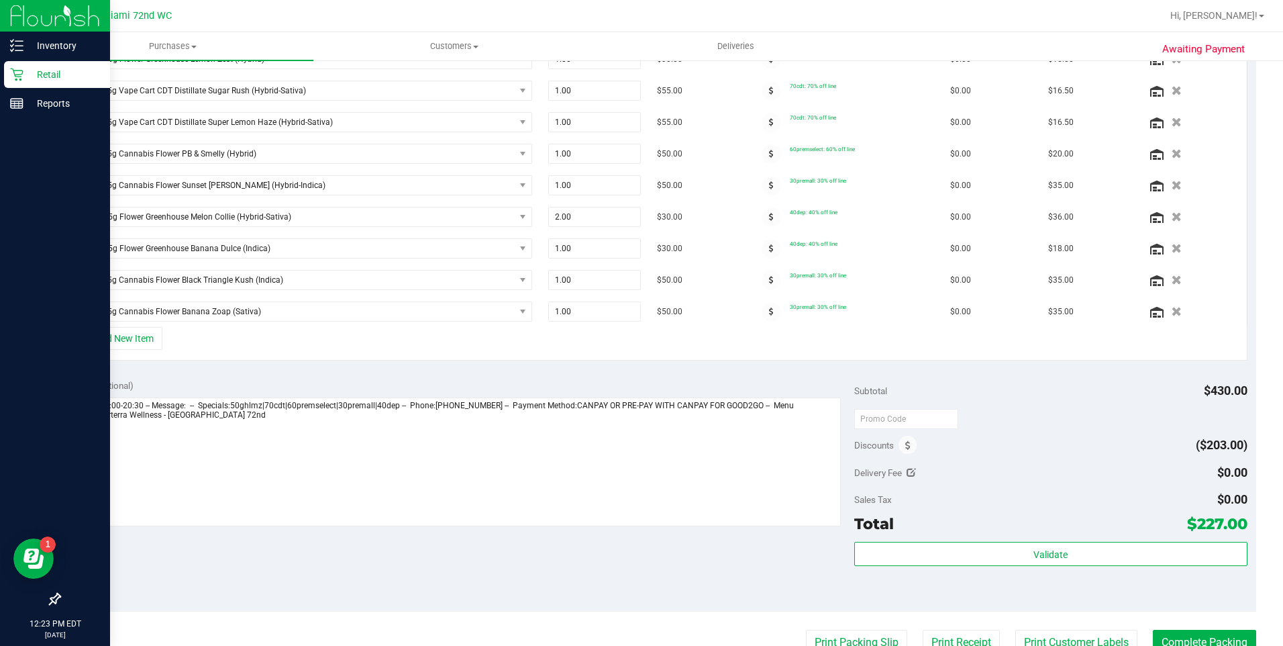
scroll to position [403, 0]
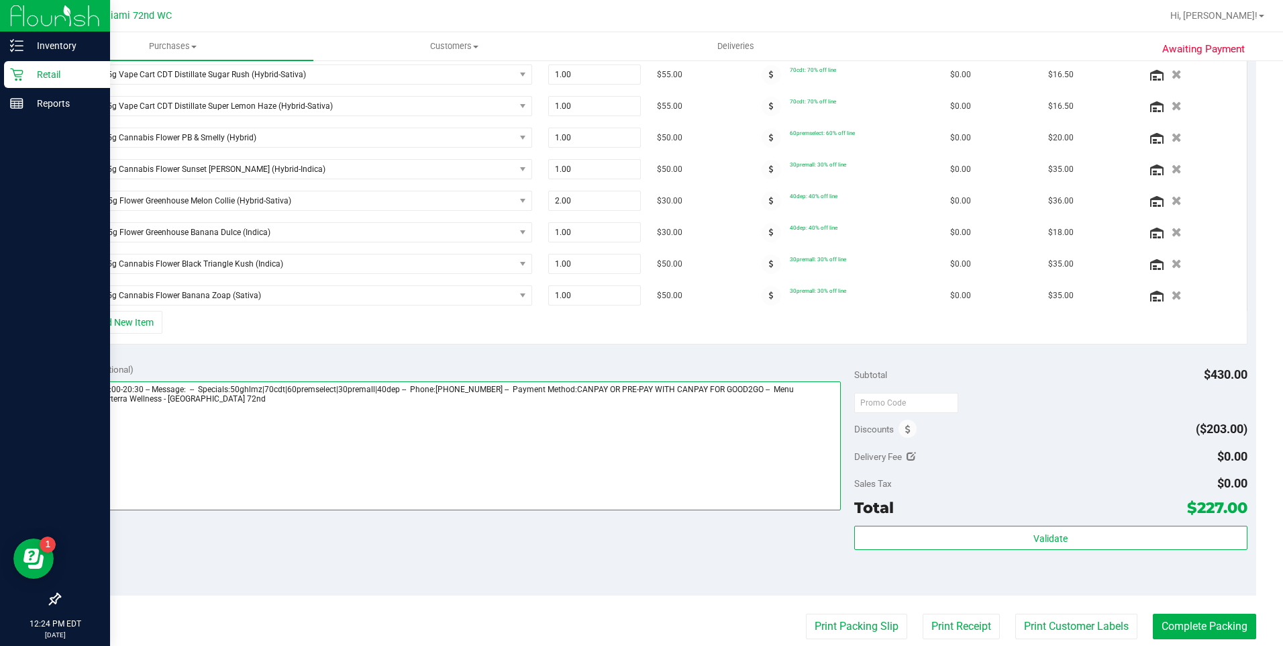
click at [236, 410] on textarea at bounding box center [454, 445] width 772 height 129
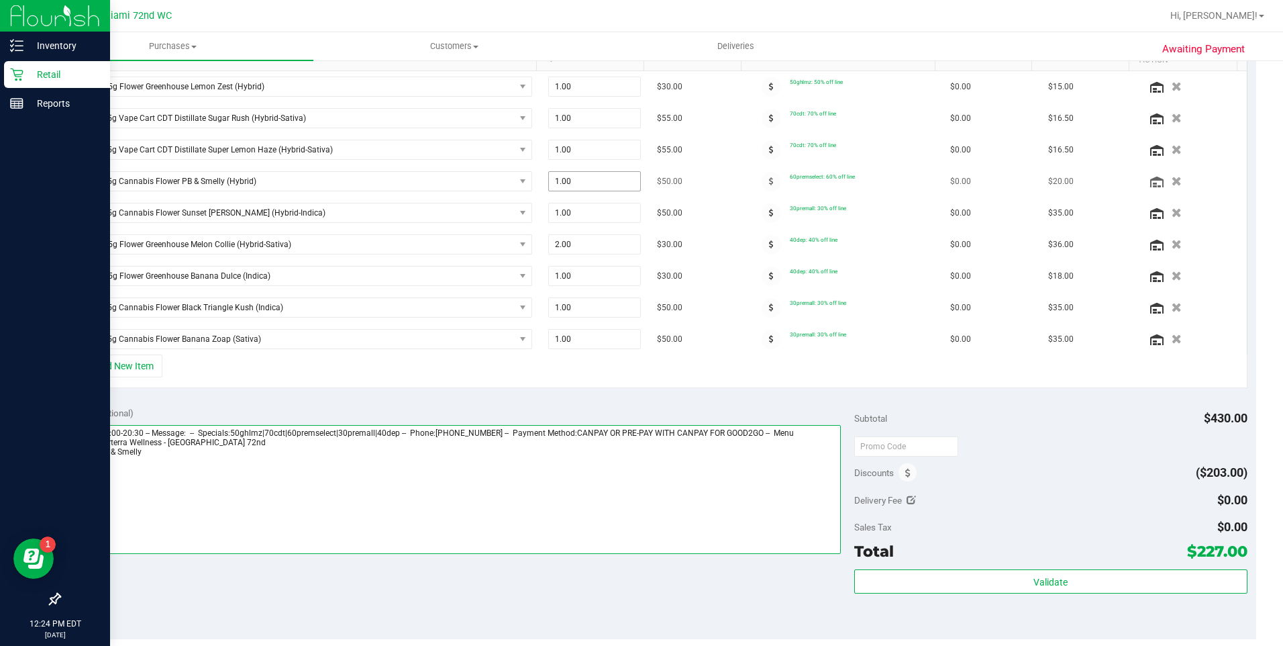
scroll to position [336, 0]
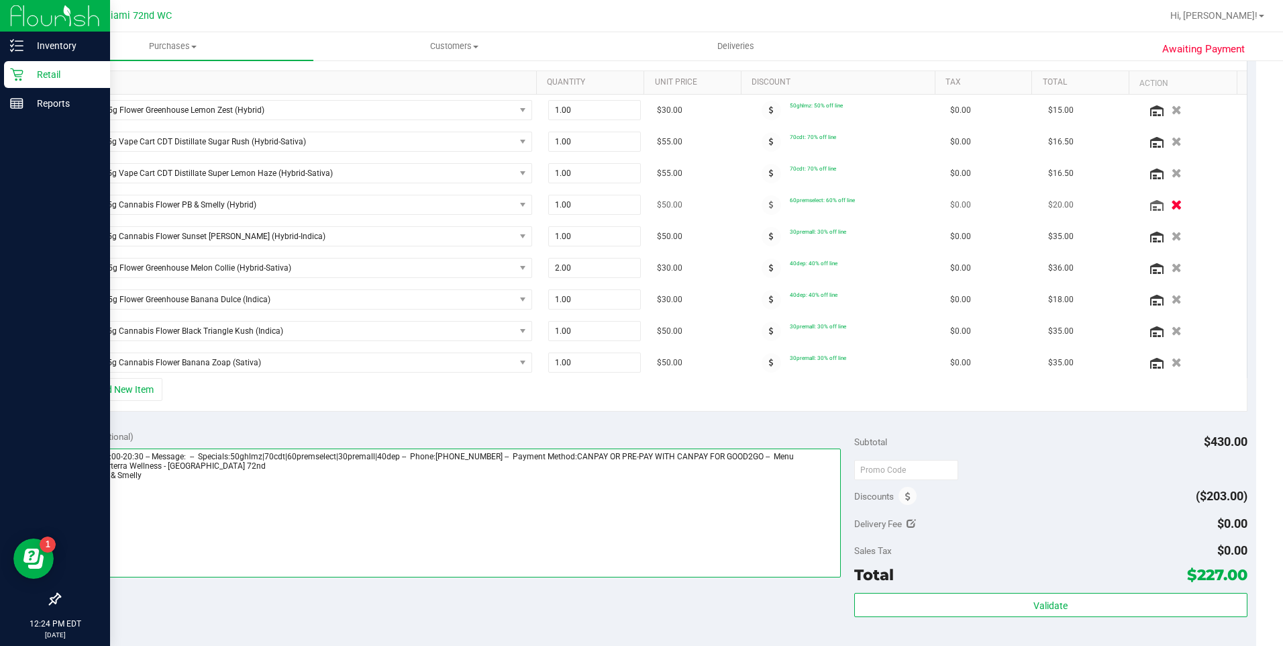
type textarea "[DATE] 09:00-20:30 -- Message: -- Specials:50ghlmz|70cdt|60premselect|30premall…"
click at [1165, 208] on button "button" at bounding box center [1176, 204] width 23 height 14
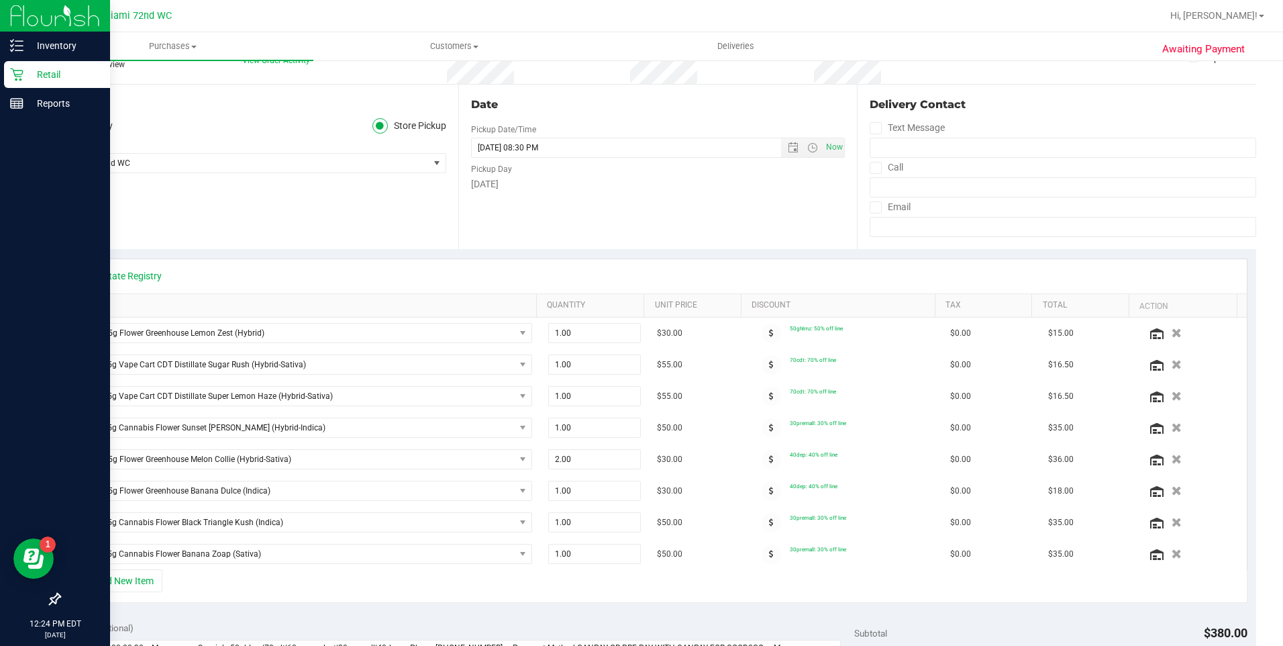
scroll to position [0, 0]
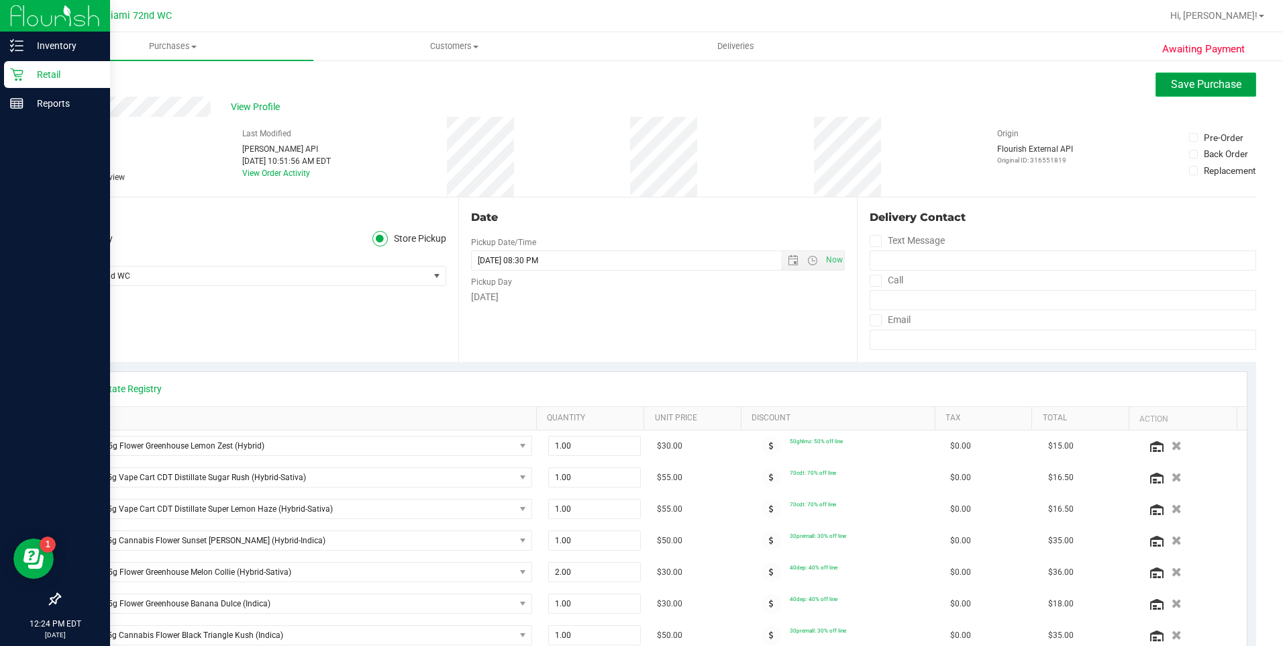
click at [1176, 85] on span "Save Purchase" at bounding box center [1206, 84] width 70 height 13
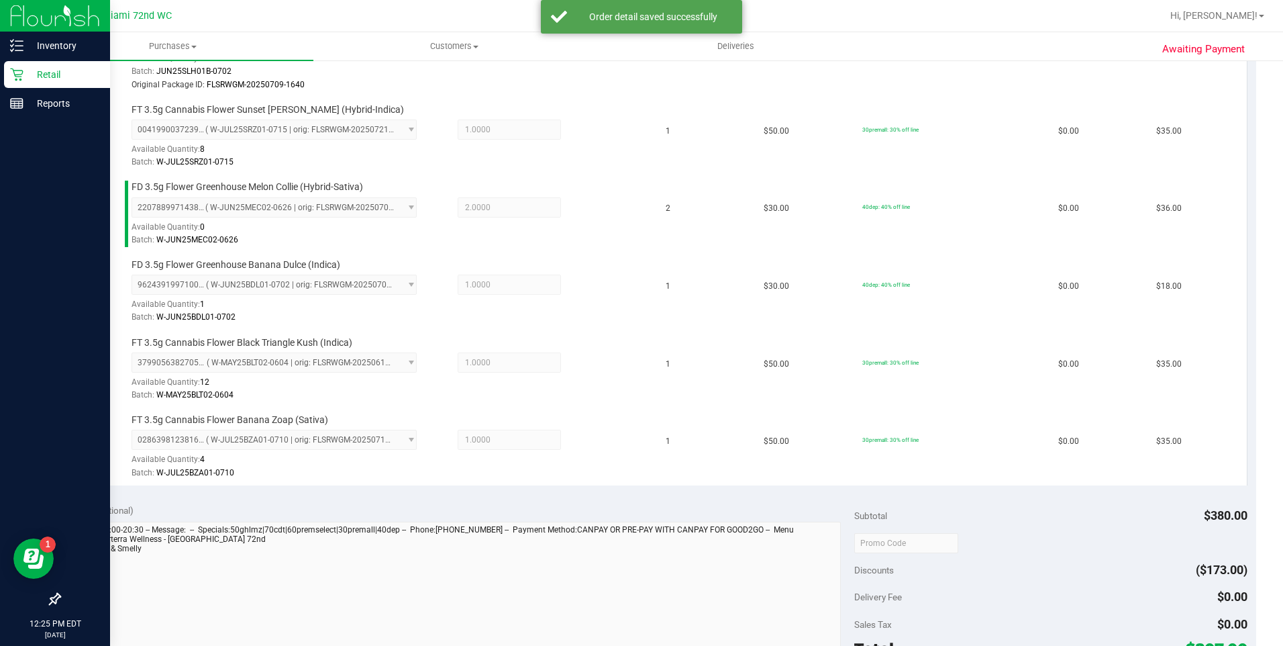
scroll to position [872, 0]
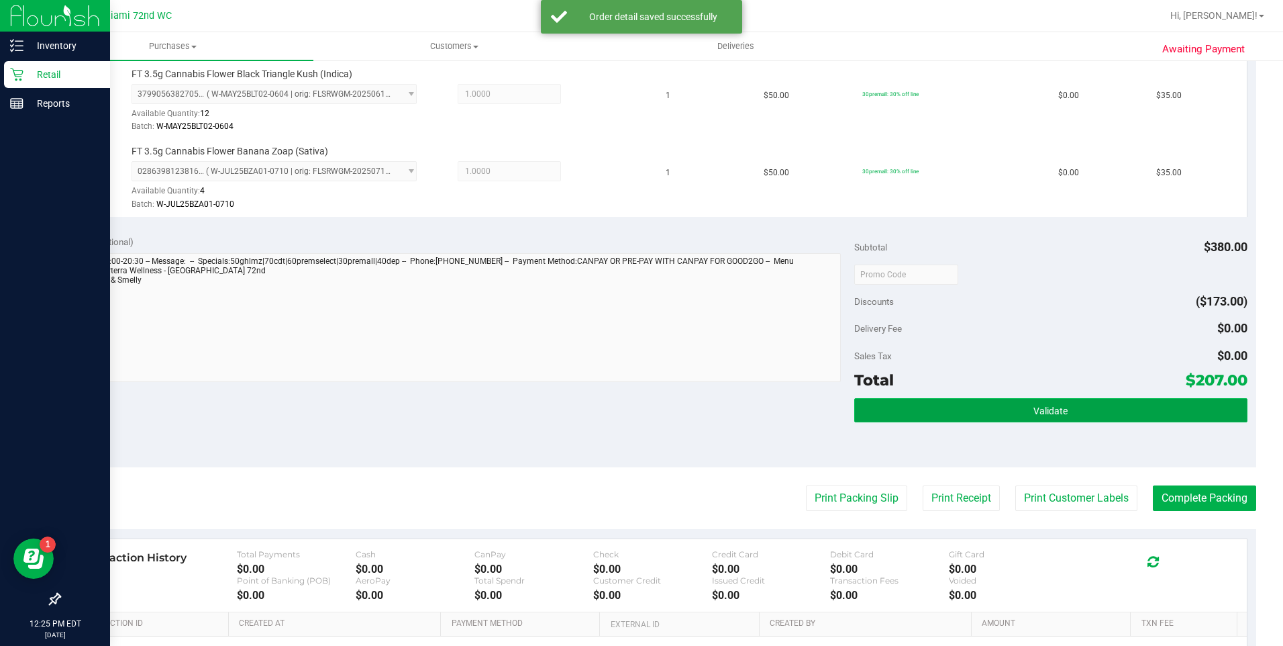
click at [1074, 410] on button "Validate" at bounding box center [1050, 410] width 393 height 24
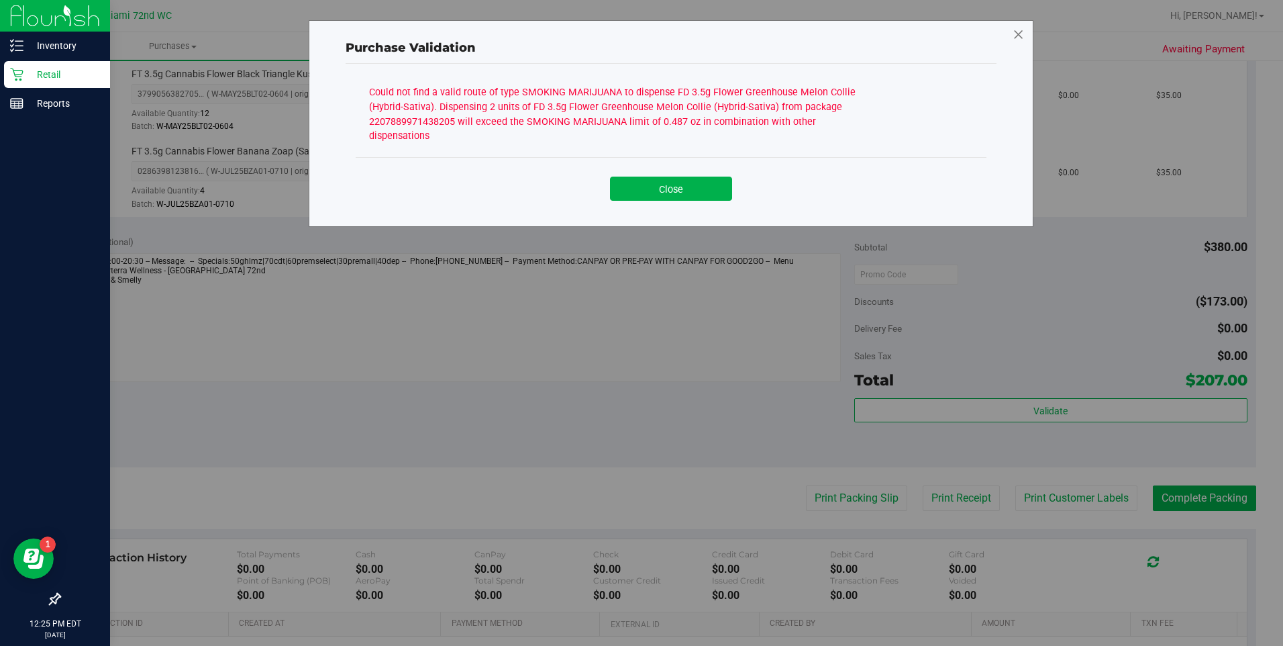
click at [1017, 40] on icon at bounding box center [1019, 34] width 12 height 21
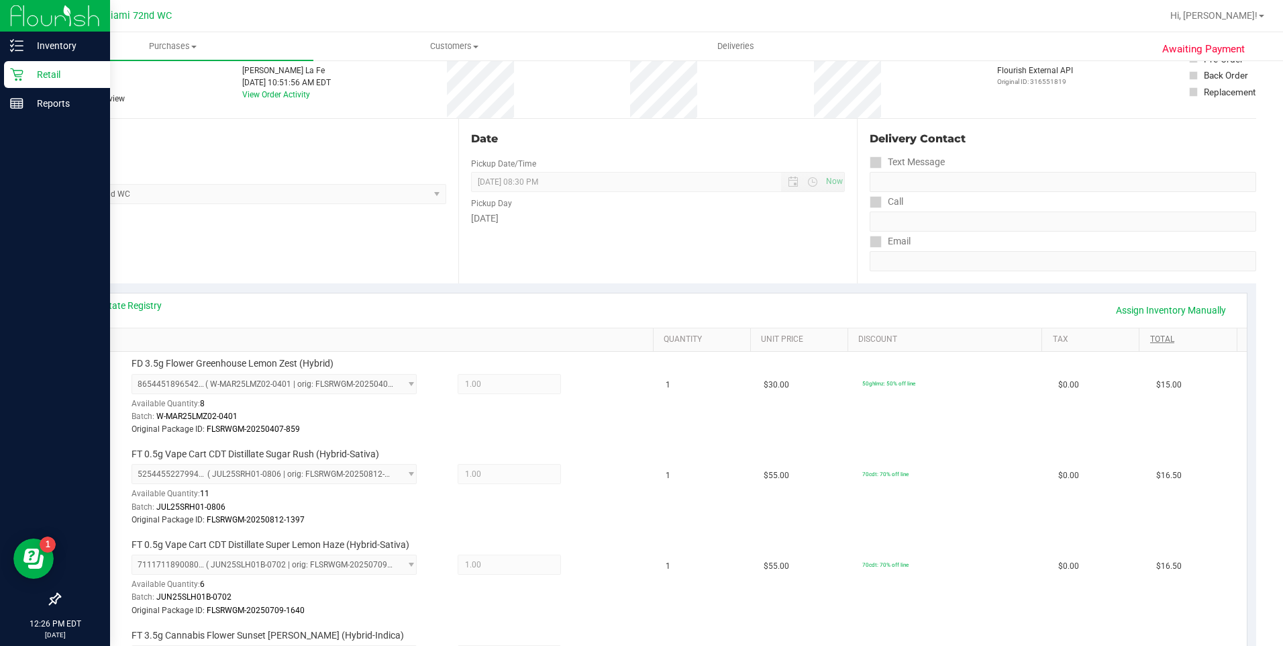
scroll to position [0, 0]
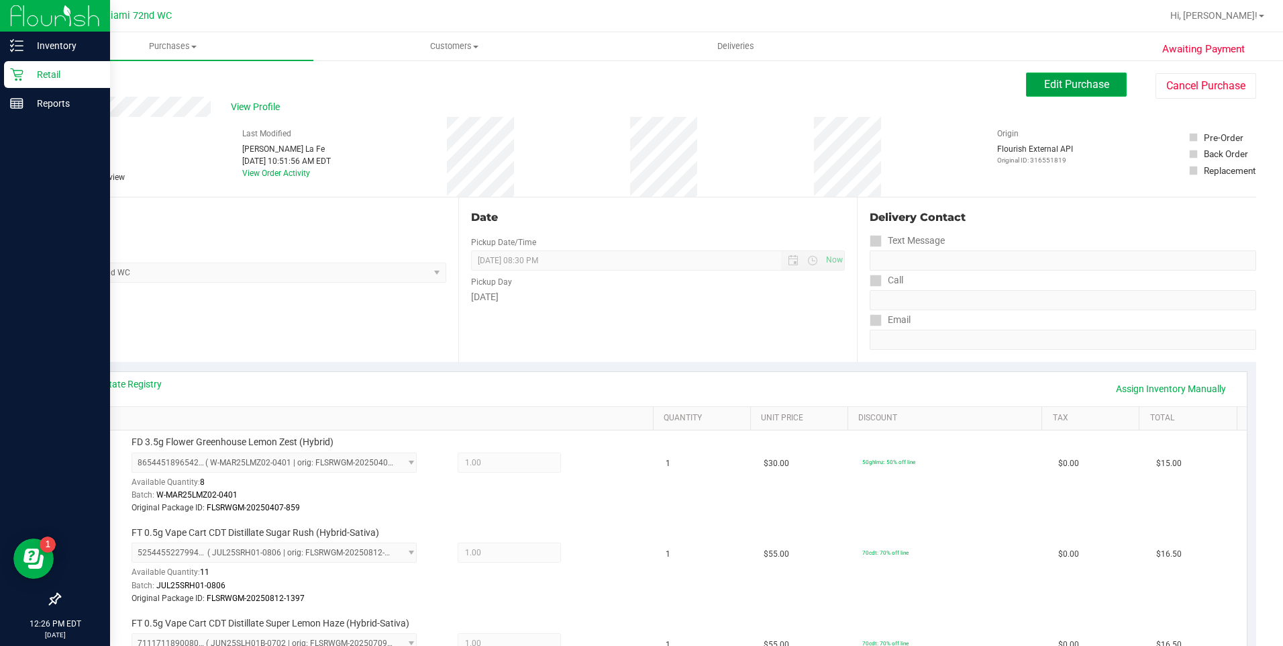
click at [1068, 92] on button "Edit Purchase" at bounding box center [1076, 84] width 101 height 24
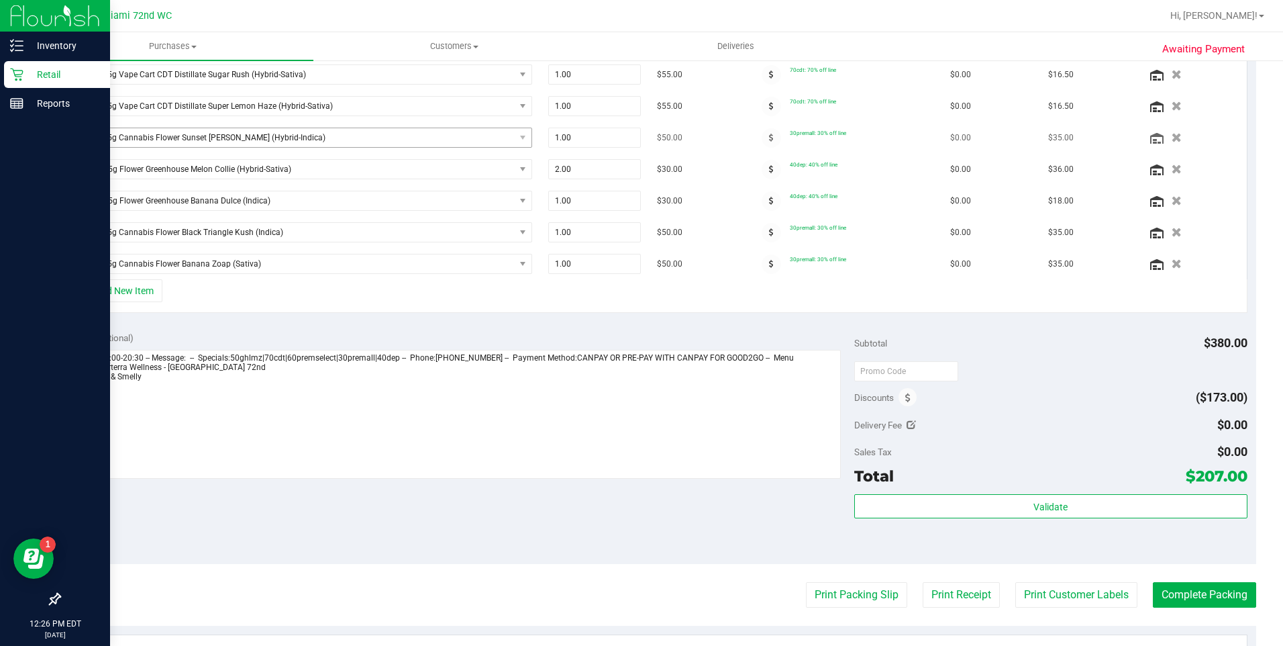
scroll to position [201, 0]
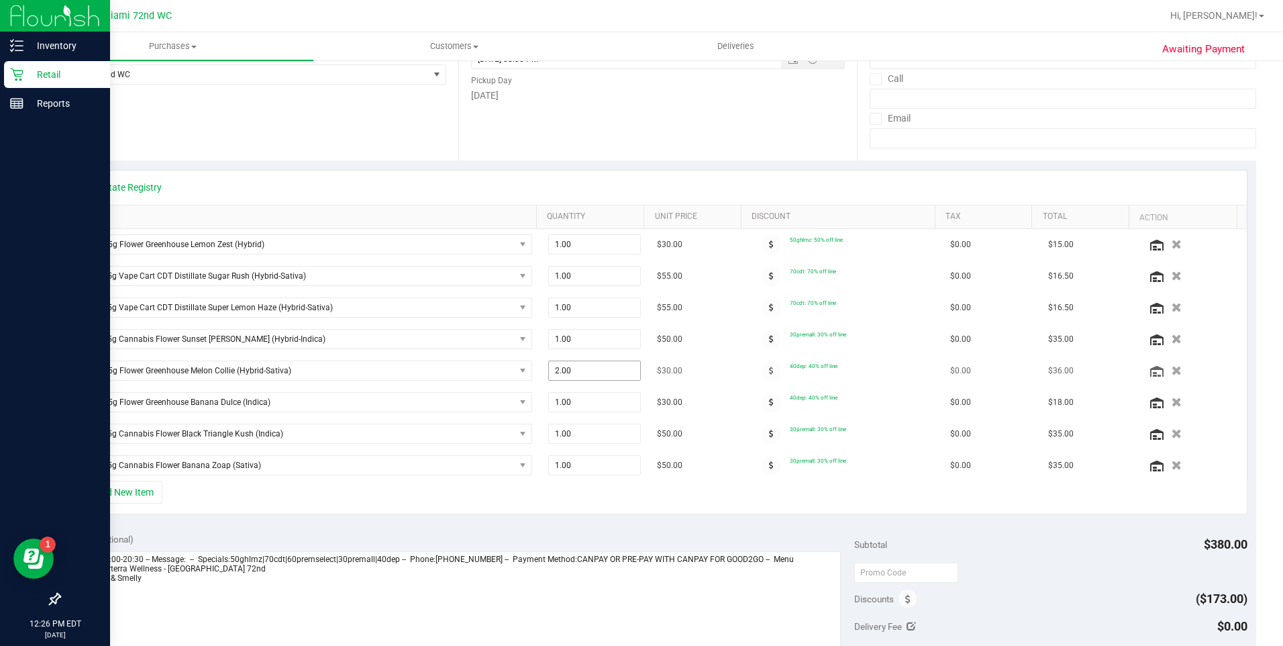
click at [597, 374] on span "2.00 2" at bounding box center [594, 370] width 93 height 20
click at [594, 373] on input "2" at bounding box center [594, 370] width 91 height 19
type input "1"
type input "2.00"
click at [558, 364] on span "2.00 2" at bounding box center [594, 370] width 93 height 20
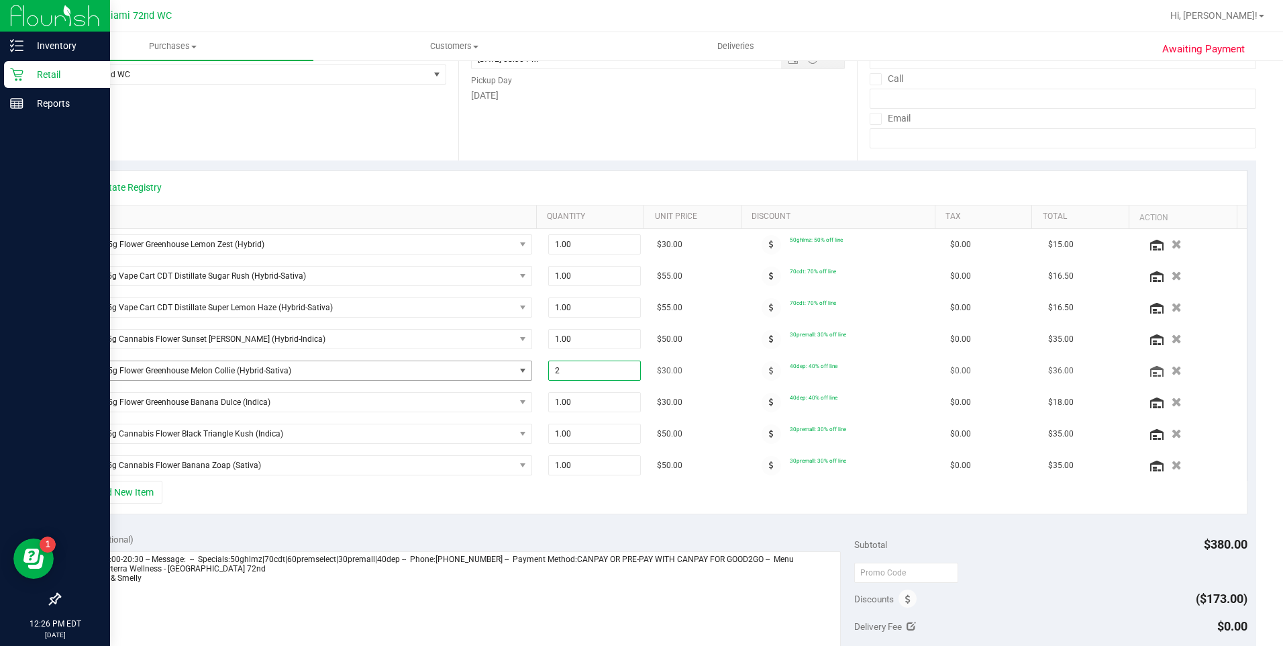
drag, startPoint x: 556, startPoint y: 366, endPoint x: 512, endPoint y: 376, distance: 44.8
click at [513, 376] on tr "FD 3.5g Flower Greenhouse Melon Collie (Hybrid-Sativa) 2.00 2 $30.00 40dep: 40%…" at bounding box center [658, 371] width 1178 height 32
type input "1"
type input "2.00"
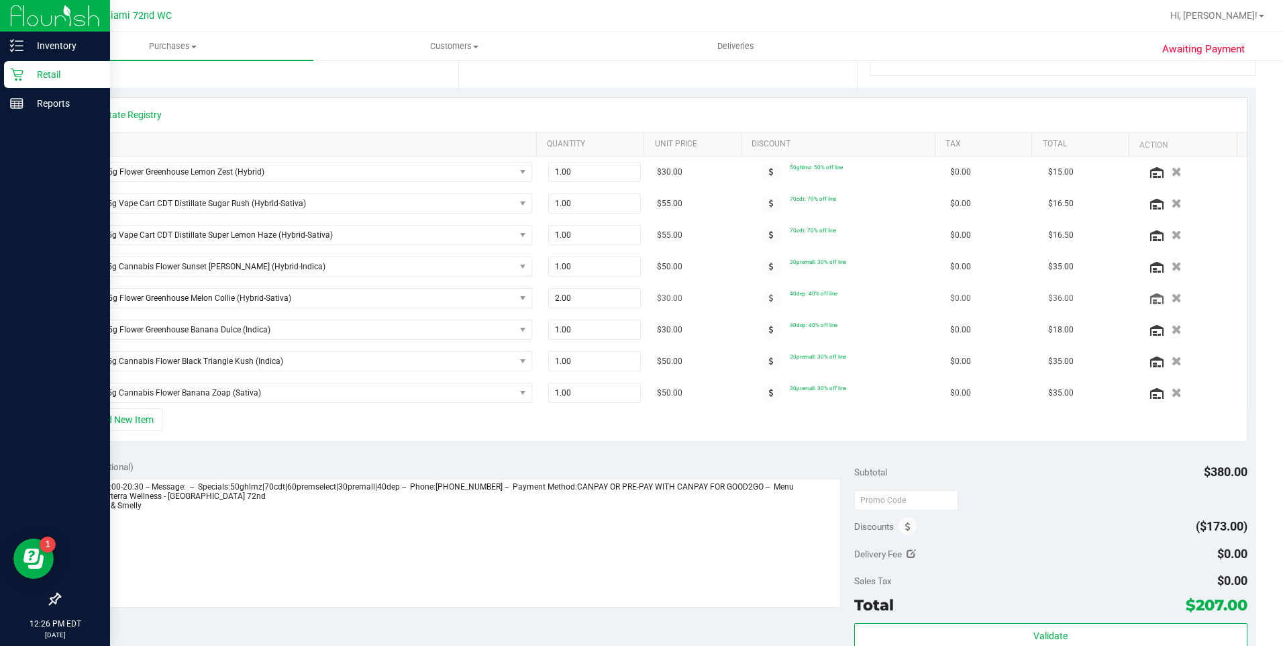
scroll to position [268, 0]
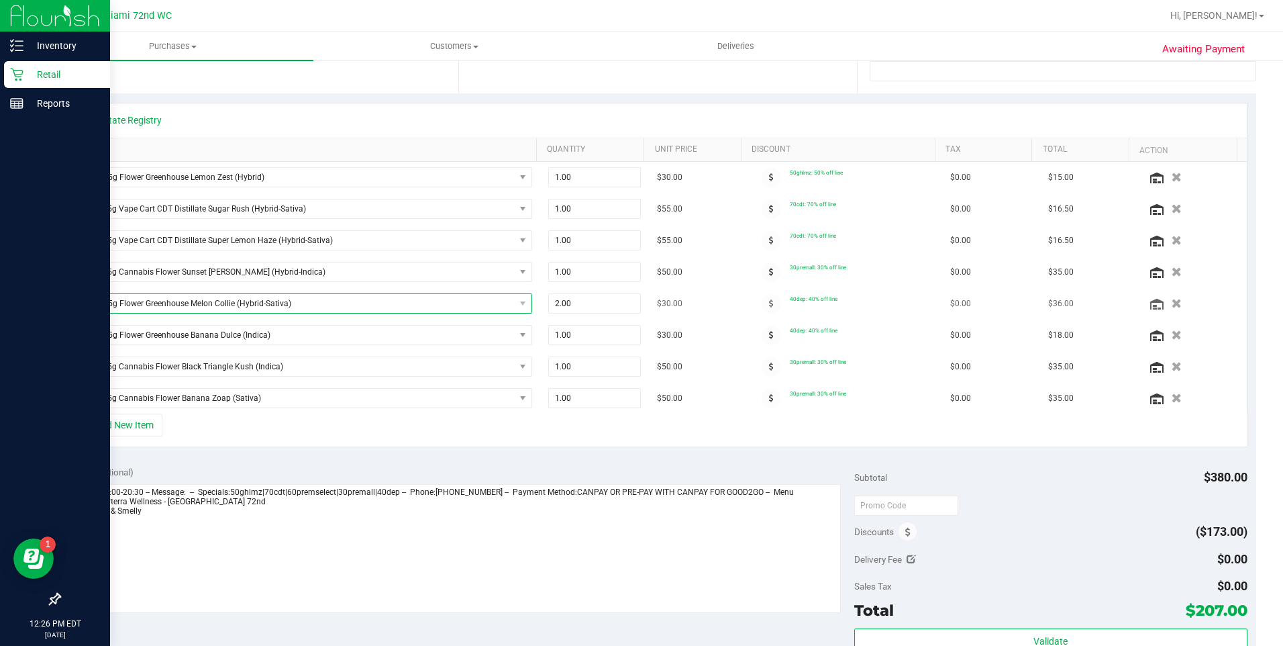
click at [390, 301] on span "FD 3.5g Flower Greenhouse Melon Collie (Hybrid-Sativa)" at bounding box center [296, 303] width 437 height 19
click at [733, 417] on div "+ Add New Item" at bounding box center [657, 430] width 1179 height 34
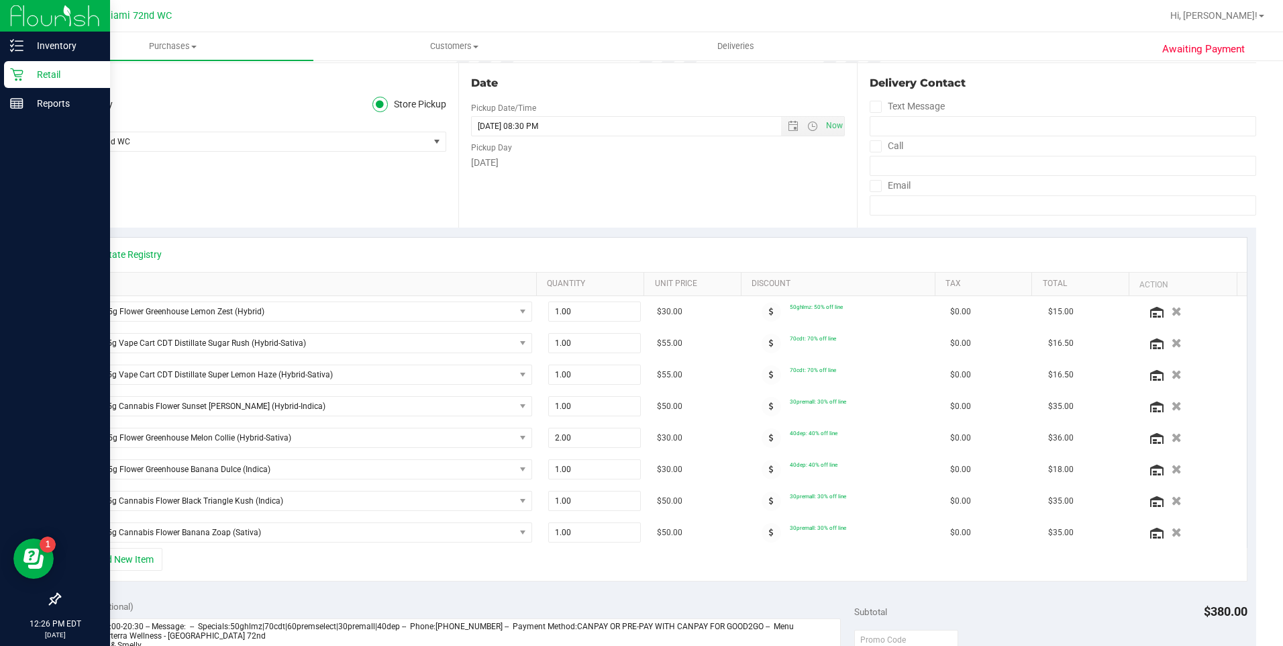
scroll to position [0, 0]
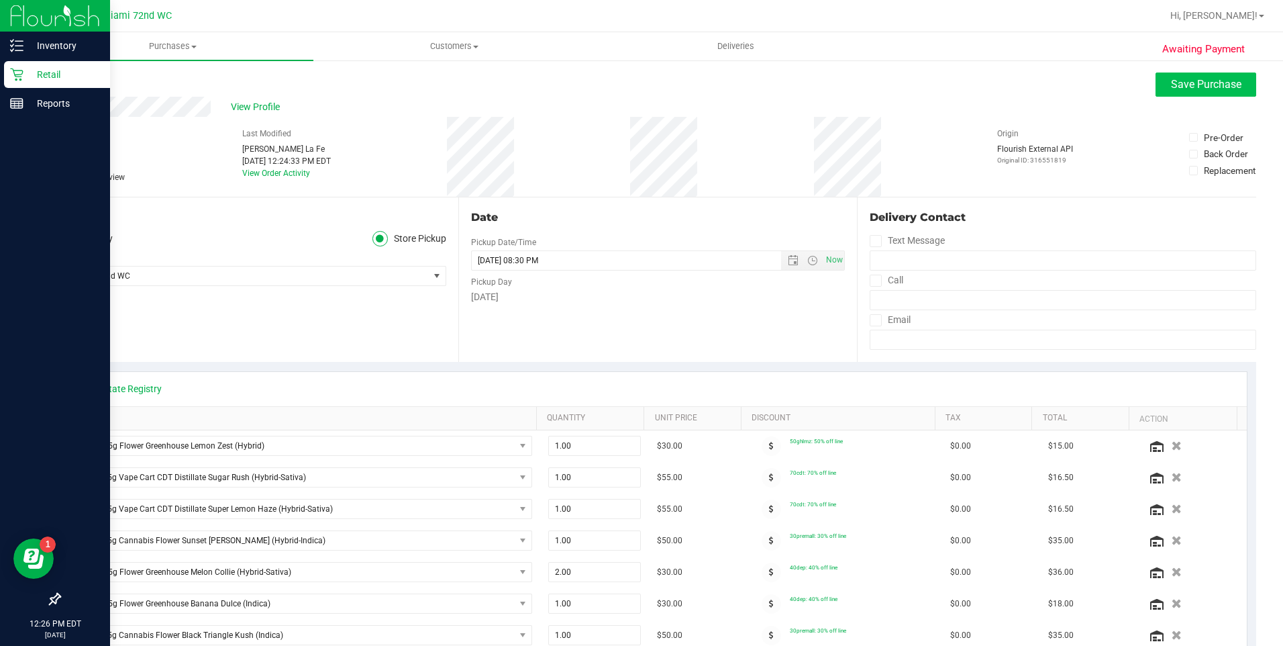
drag, startPoint x: 1192, startPoint y: 71, endPoint x: 1180, endPoint y: 91, distance: 22.6
click at [1180, 91] on button "Save Purchase" at bounding box center [1206, 84] width 101 height 24
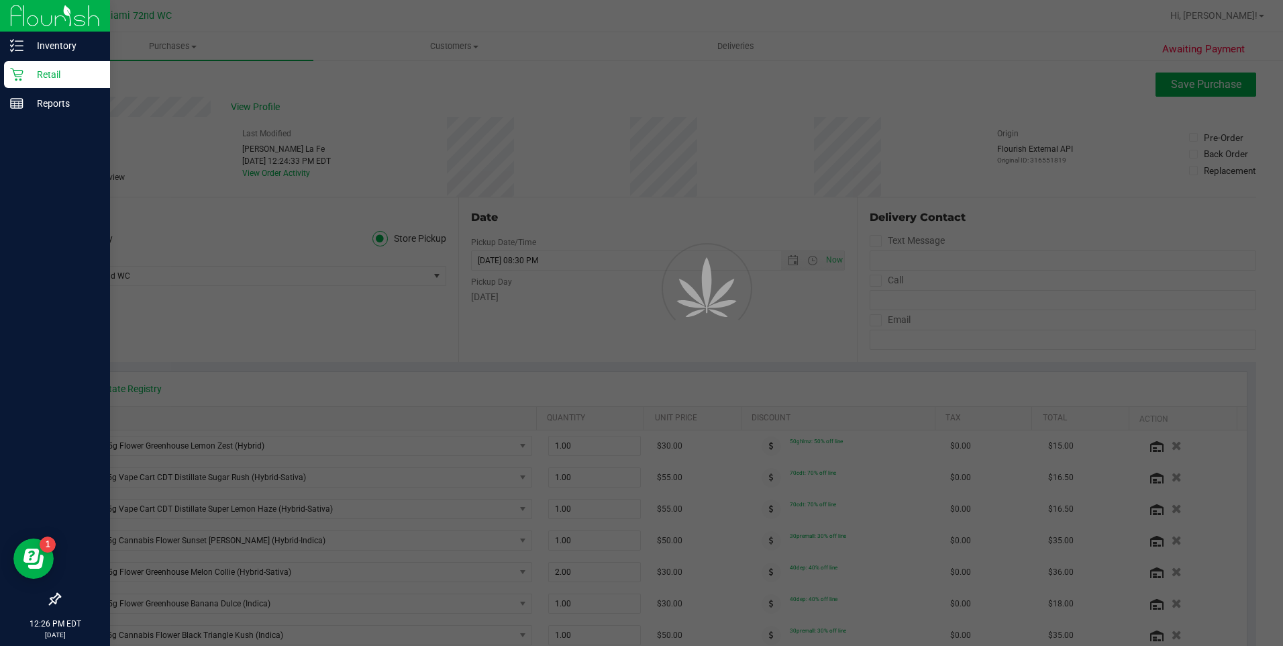
scroll to position [268, 0]
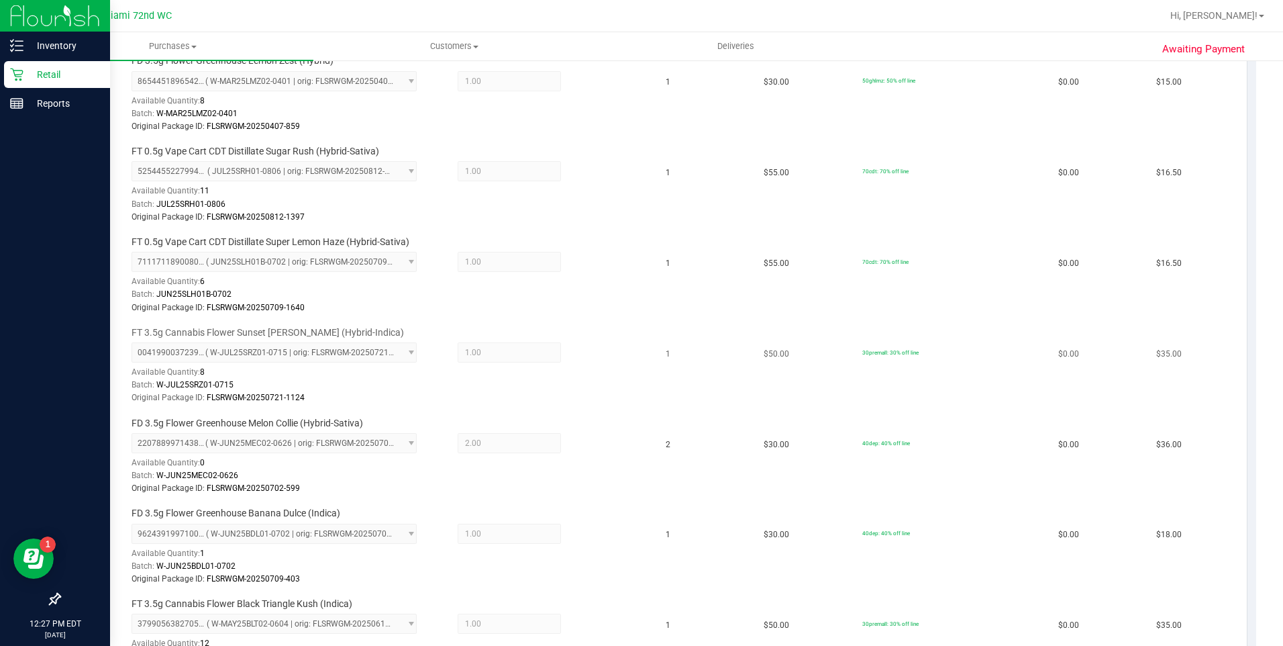
scroll to position [403, 0]
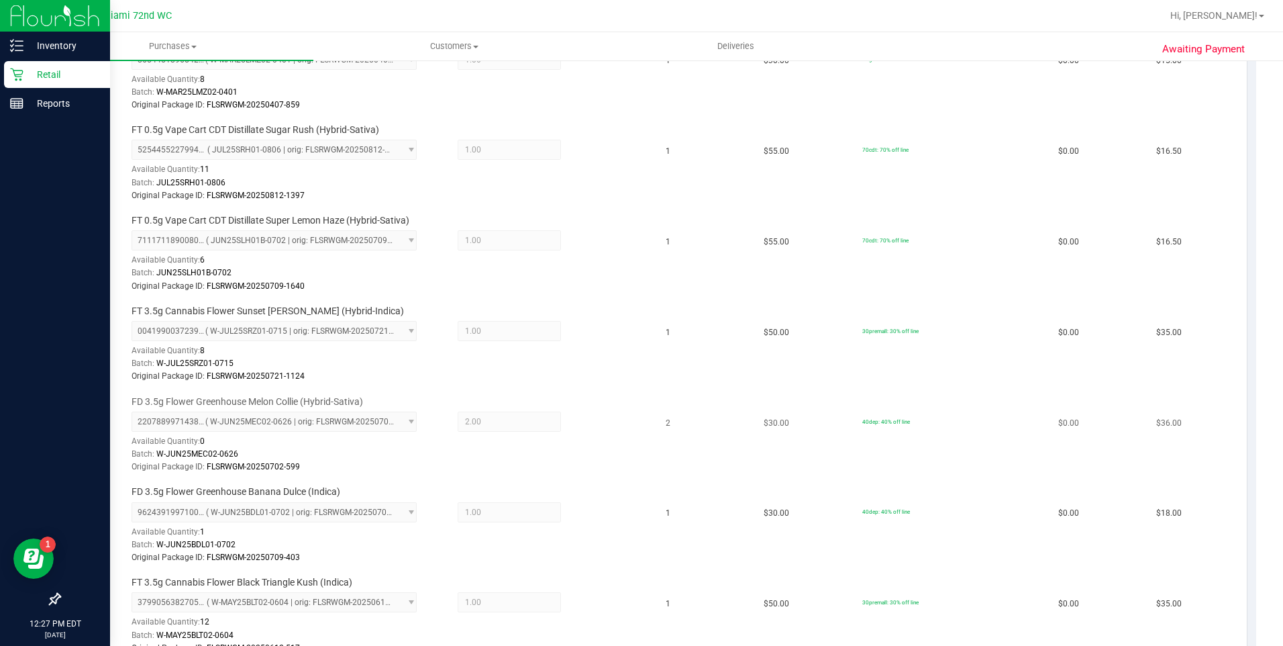
click at [342, 425] on span "2207889971438205 ( W-JUN25MEC02-0626 | orig: FLSRWGM-20250702-599 ) 22078899714…" at bounding box center [275, 421] width 286 height 20
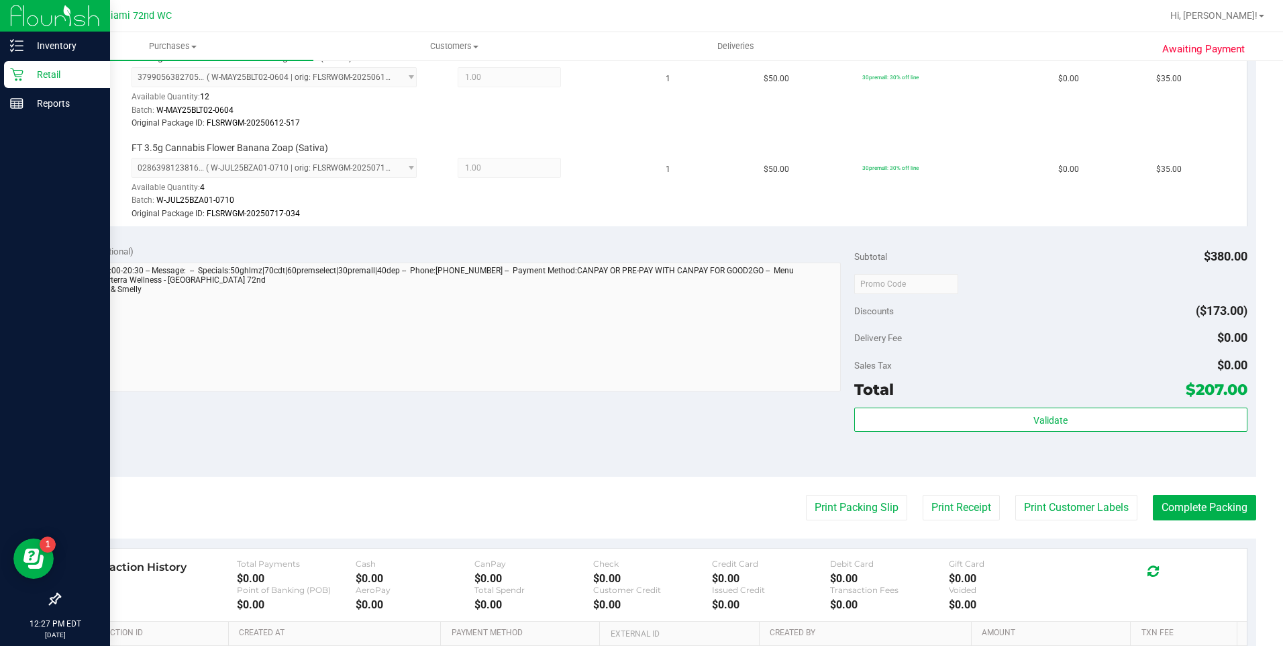
scroll to position [940, 0]
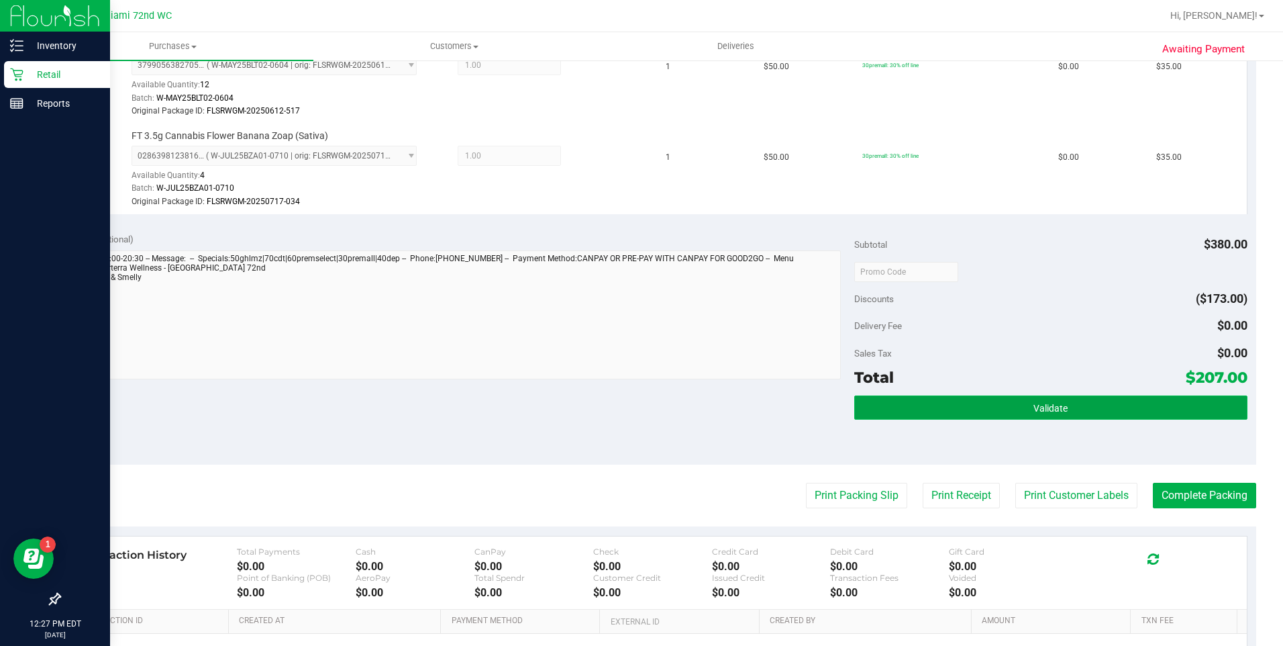
click at [1042, 414] on button "Validate" at bounding box center [1050, 407] width 393 height 24
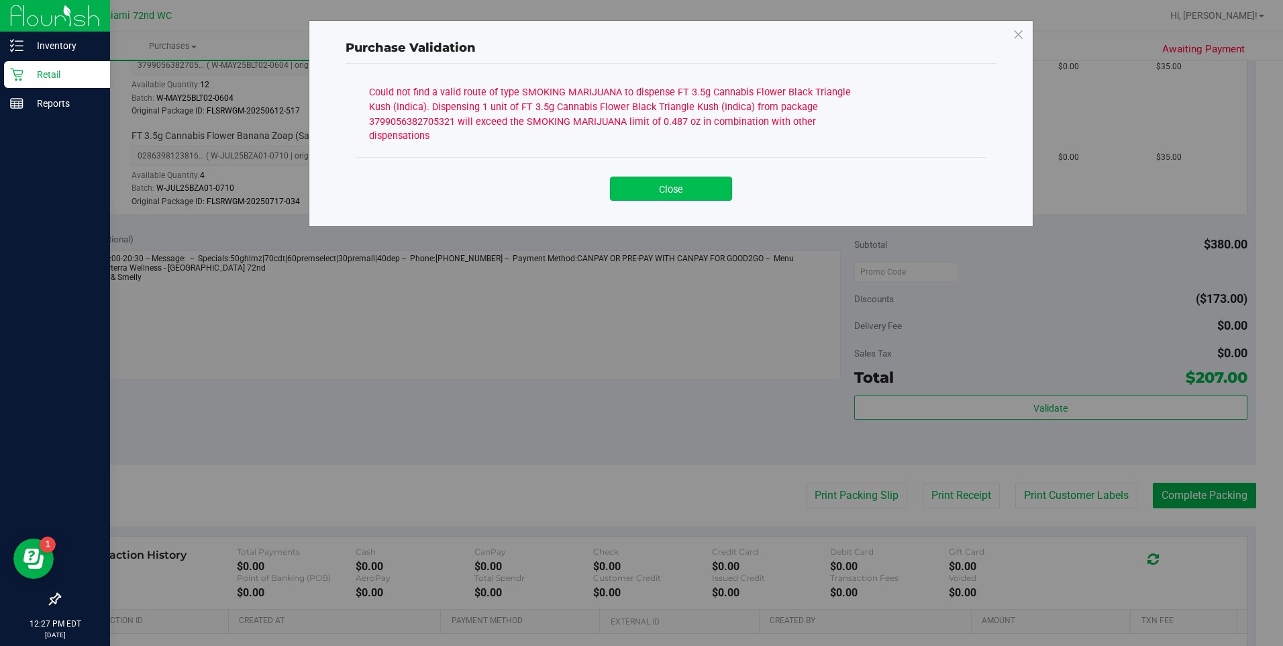
click at [727, 177] on button "Close" at bounding box center [671, 189] width 122 height 24
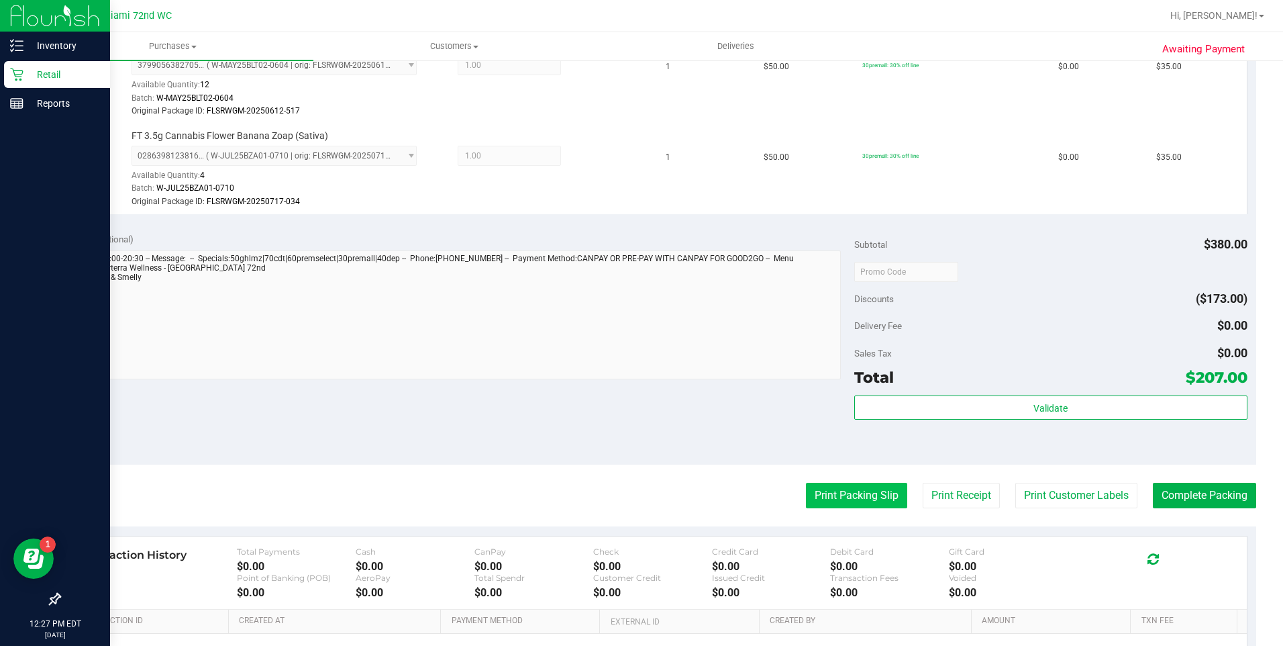
click at [810, 492] on button "Print Packing Slip" at bounding box center [856, 496] width 101 height 26
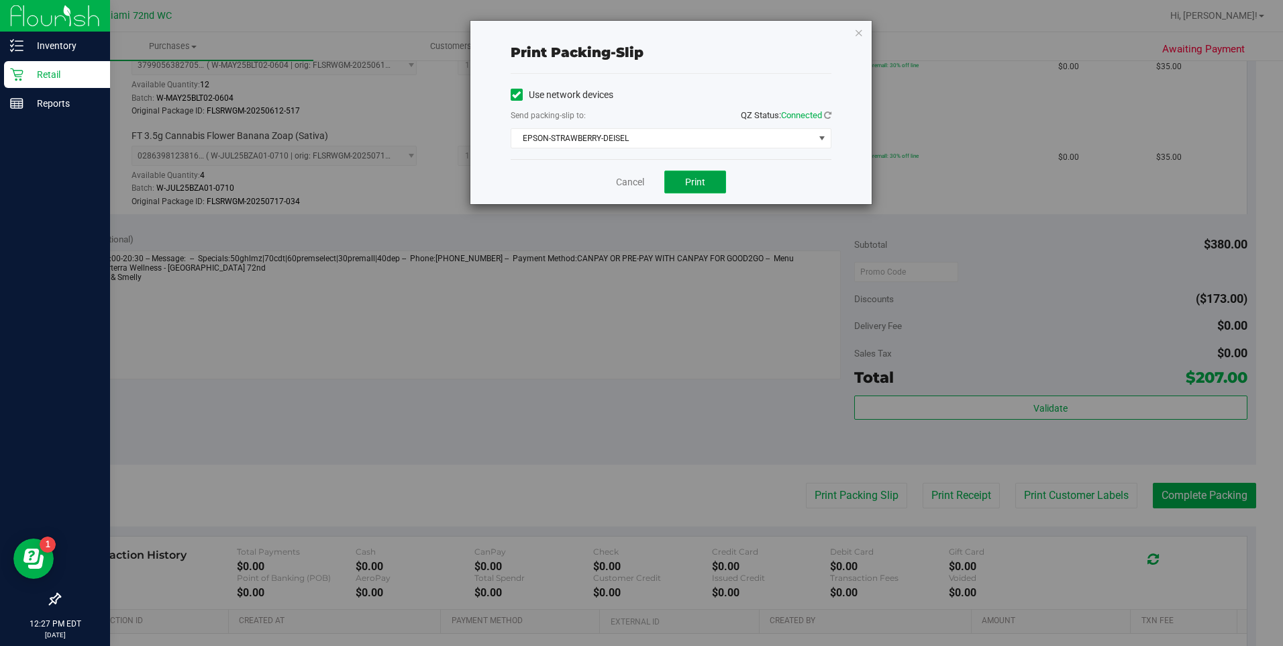
click at [701, 181] on span "Print" at bounding box center [695, 182] width 20 height 11
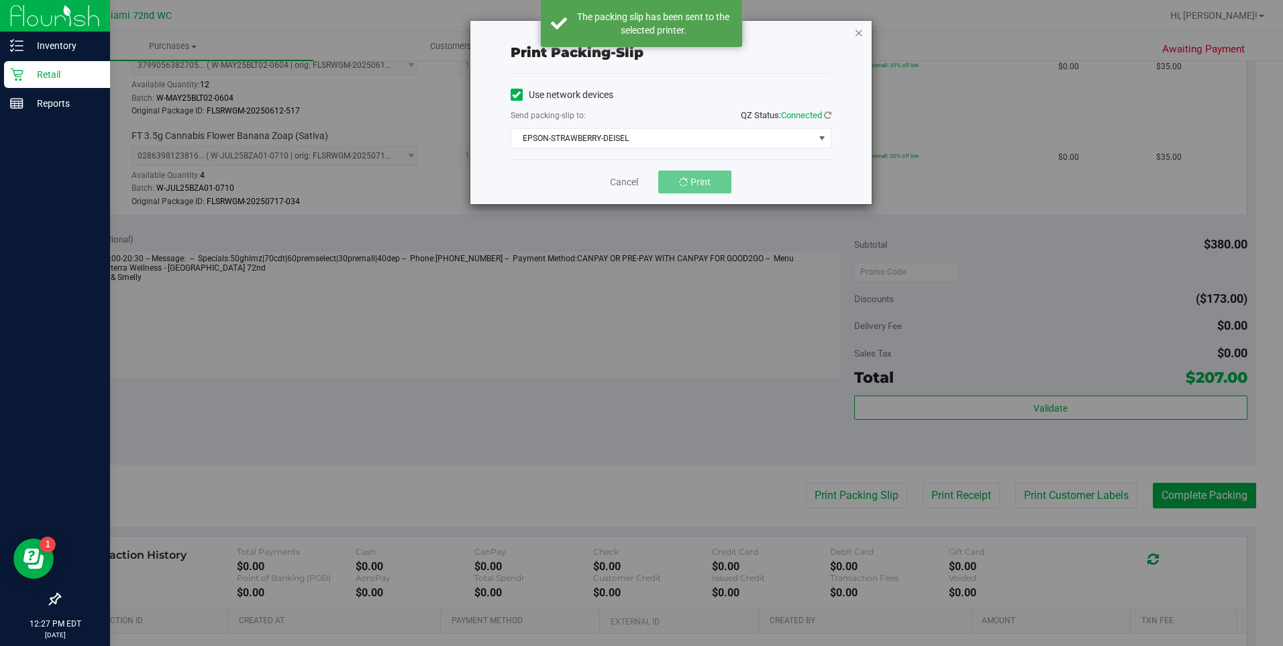
click at [857, 36] on icon "button" at bounding box center [858, 32] width 9 height 16
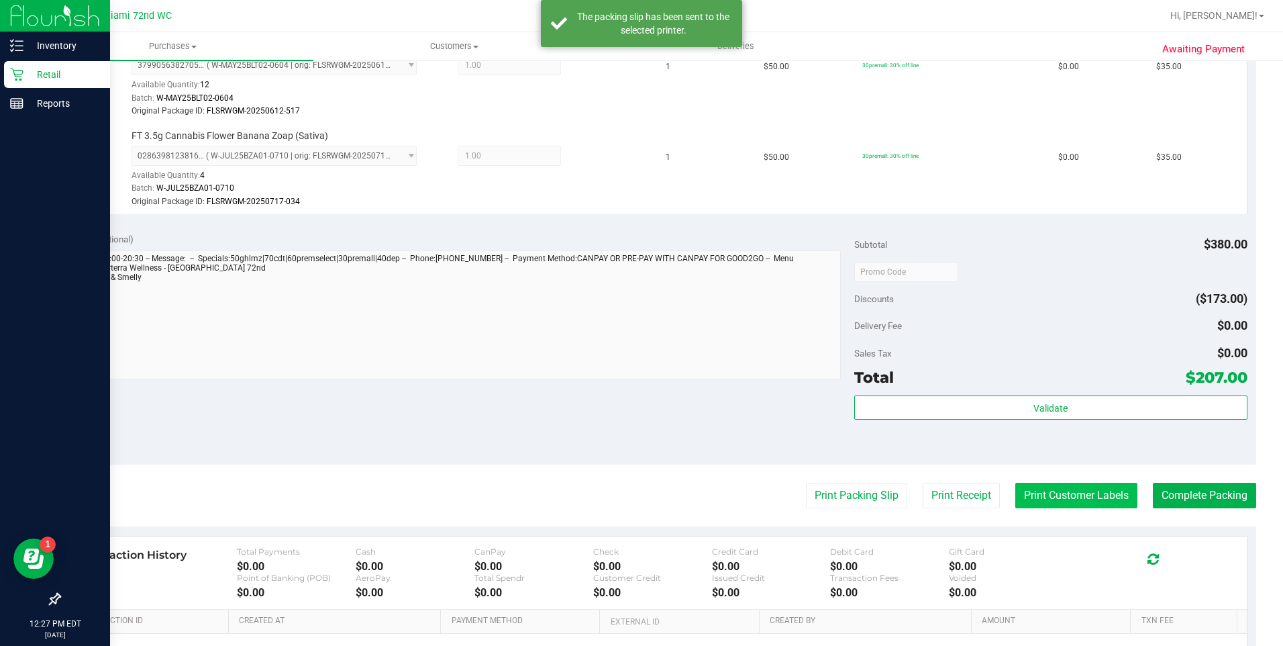
click at [1066, 496] on button "Print Customer Labels" at bounding box center [1076, 496] width 122 height 26
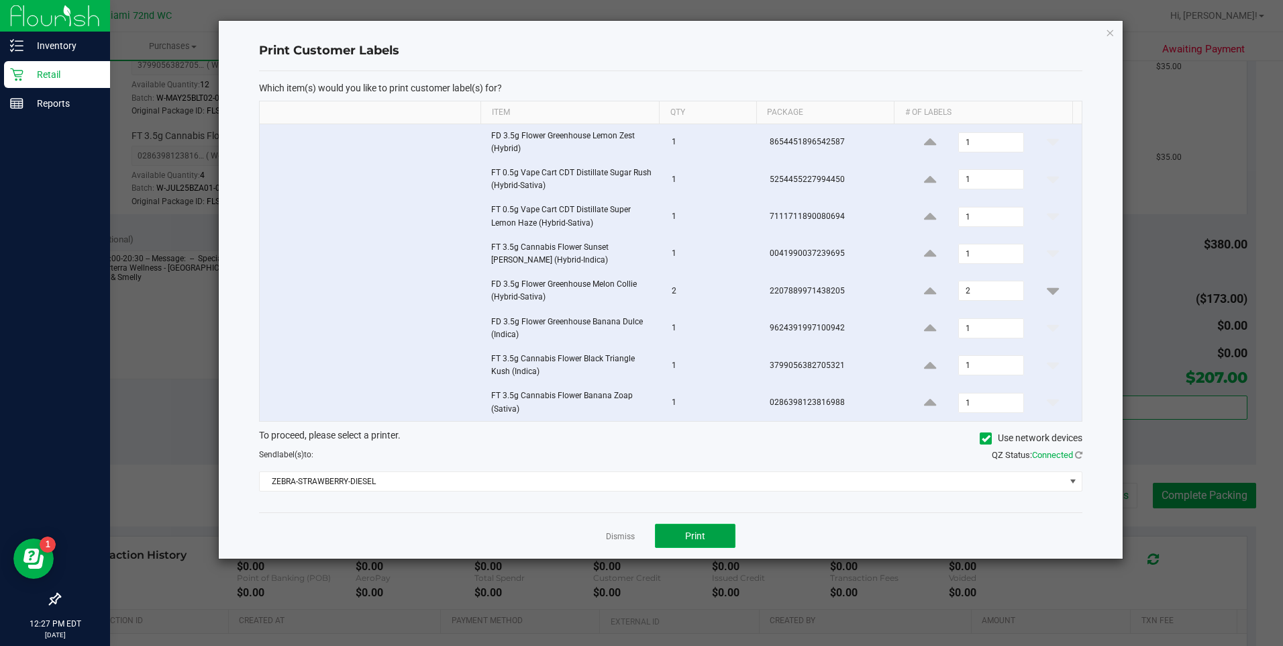
click at [725, 527] on button "Print" at bounding box center [695, 535] width 81 height 24
click at [1113, 34] on icon "button" at bounding box center [1109, 32] width 9 height 16
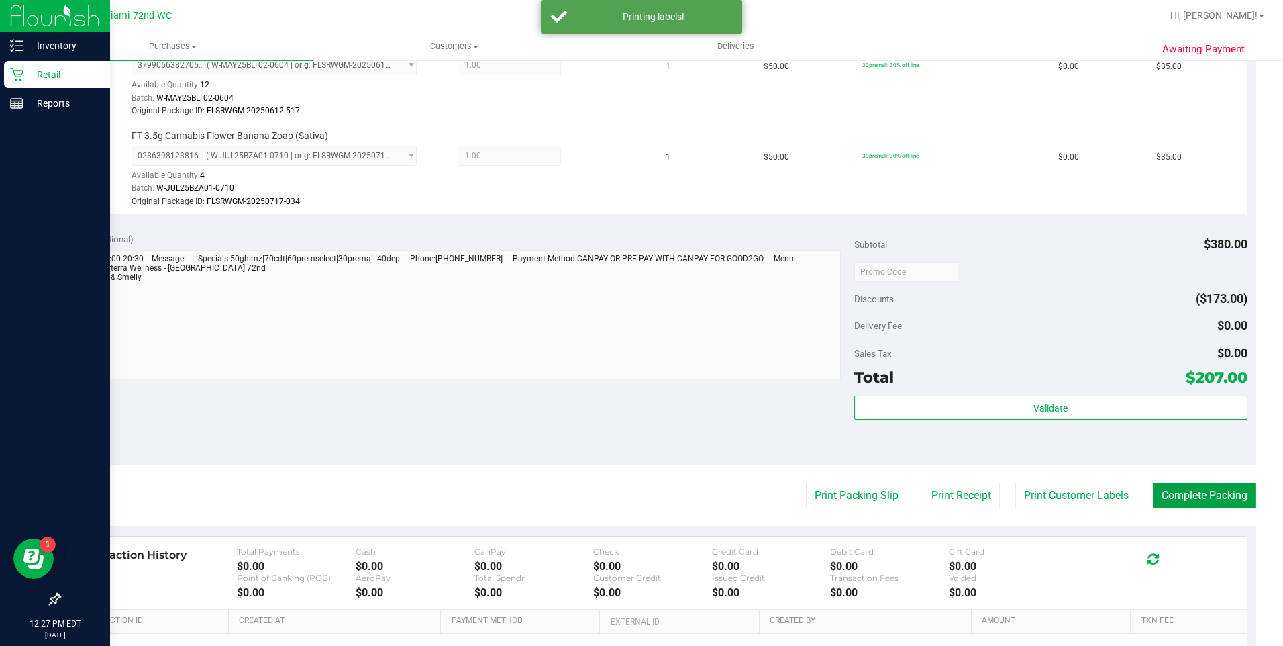
click at [1187, 489] on button "Complete Packing" at bounding box center [1204, 496] width 103 height 26
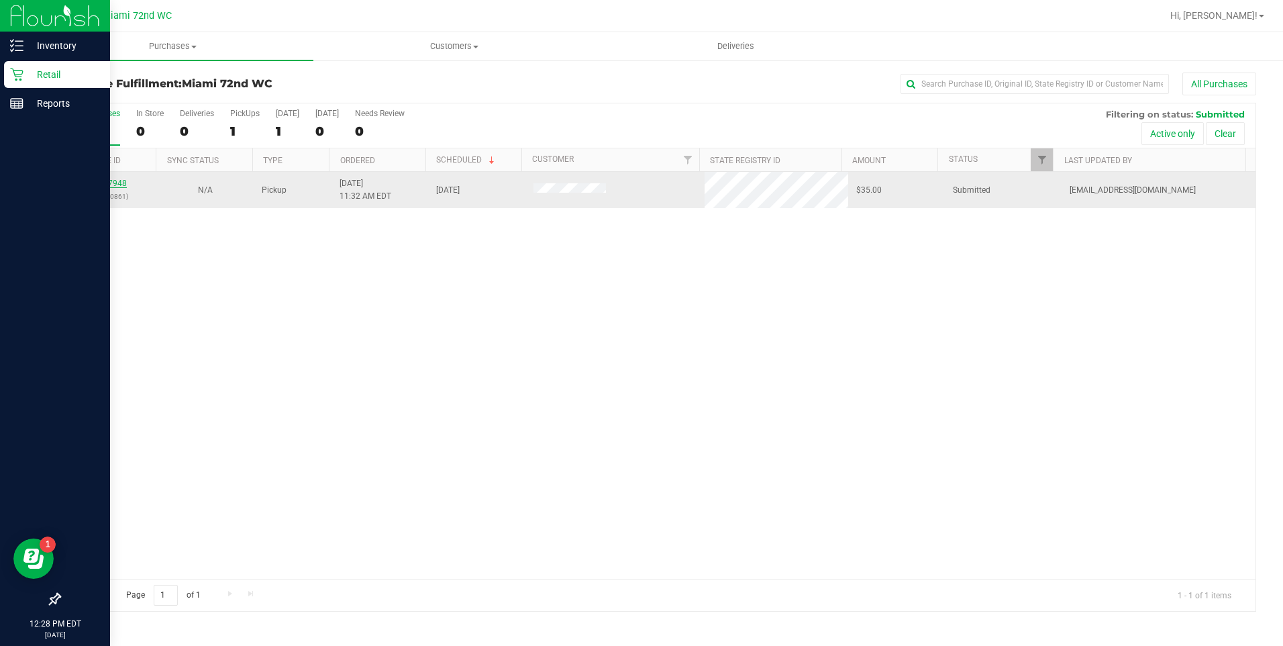
click at [99, 184] on link "11827948" at bounding box center [108, 183] width 38 height 9
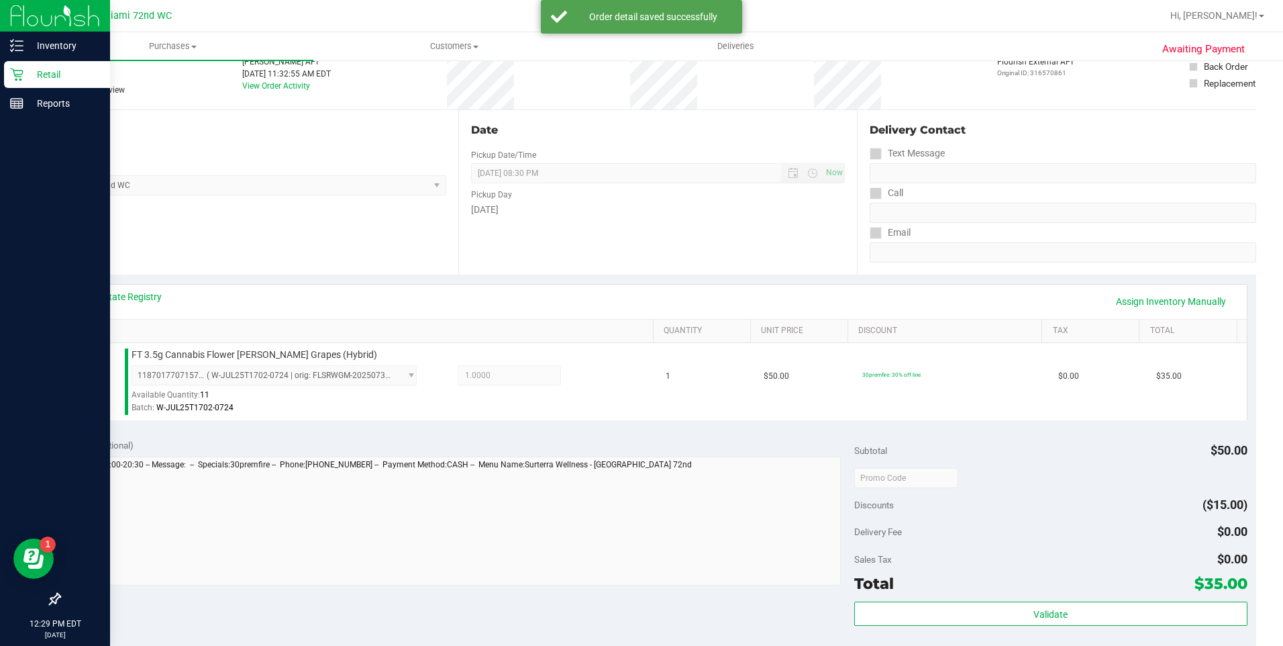
scroll to position [268, 0]
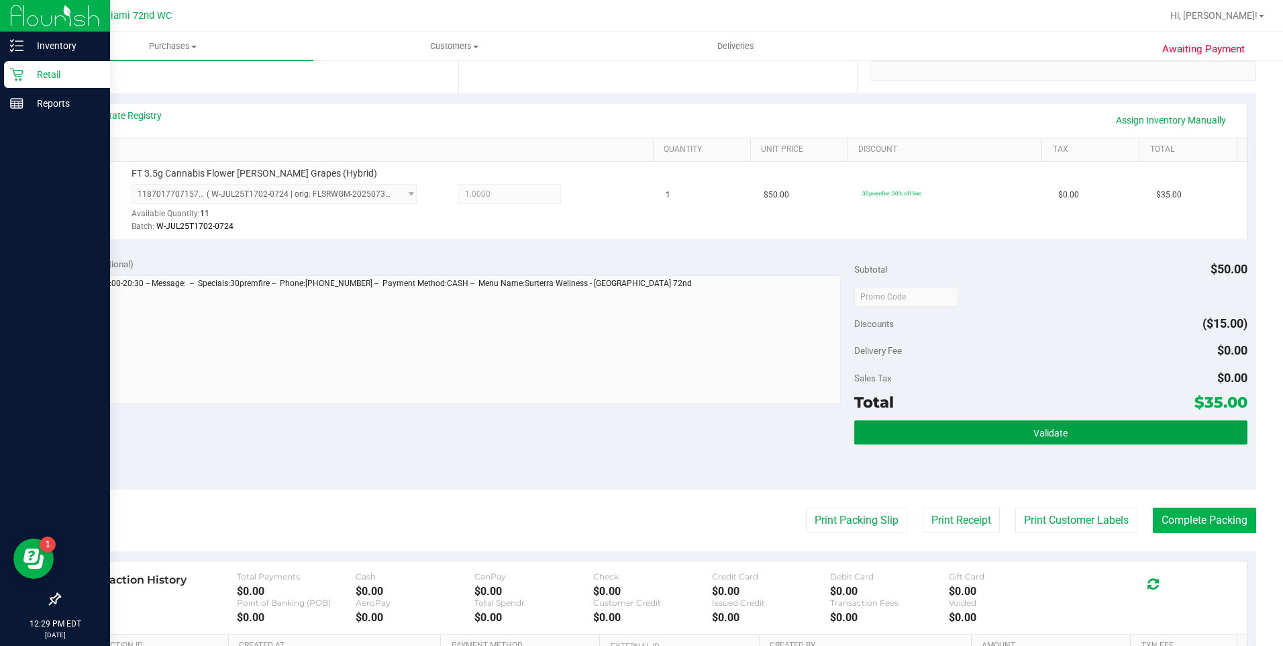
click at [1057, 429] on span "Validate" at bounding box center [1051, 432] width 34 height 11
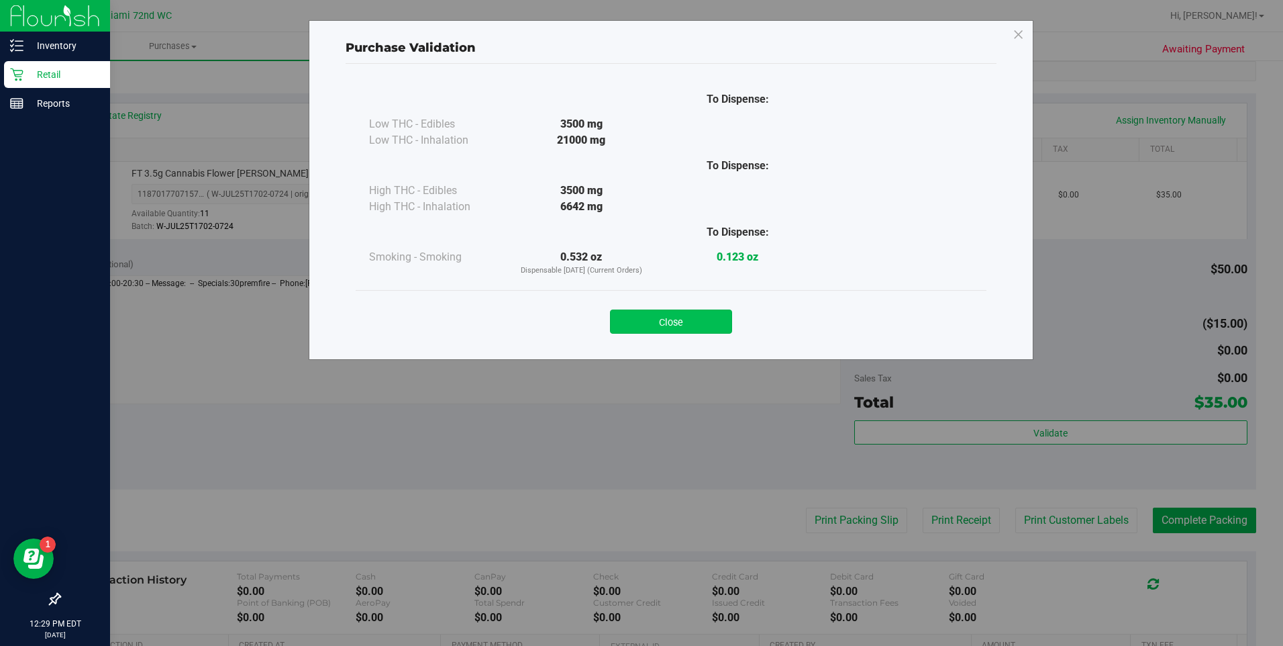
click at [720, 313] on button "Close" at bounding box center [671, 321] width 122 height 24
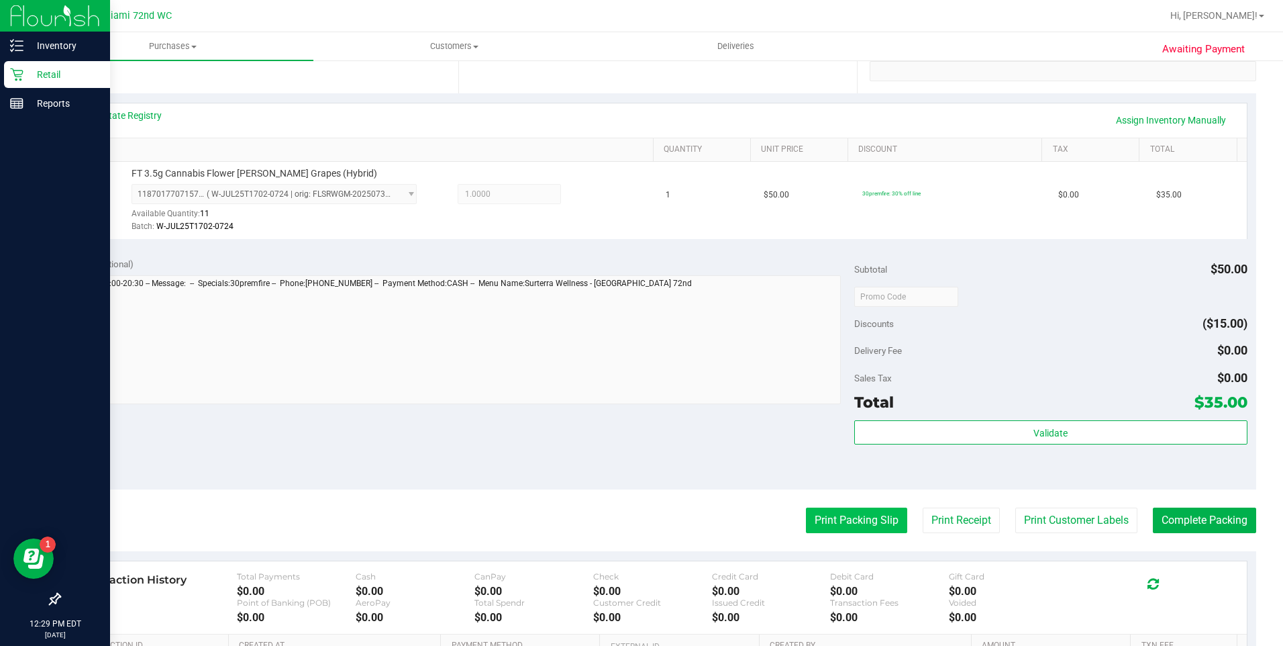
click at [847, 509] on button "Print Packing Slip" at bounding box center [856, 520] width 101 height 26
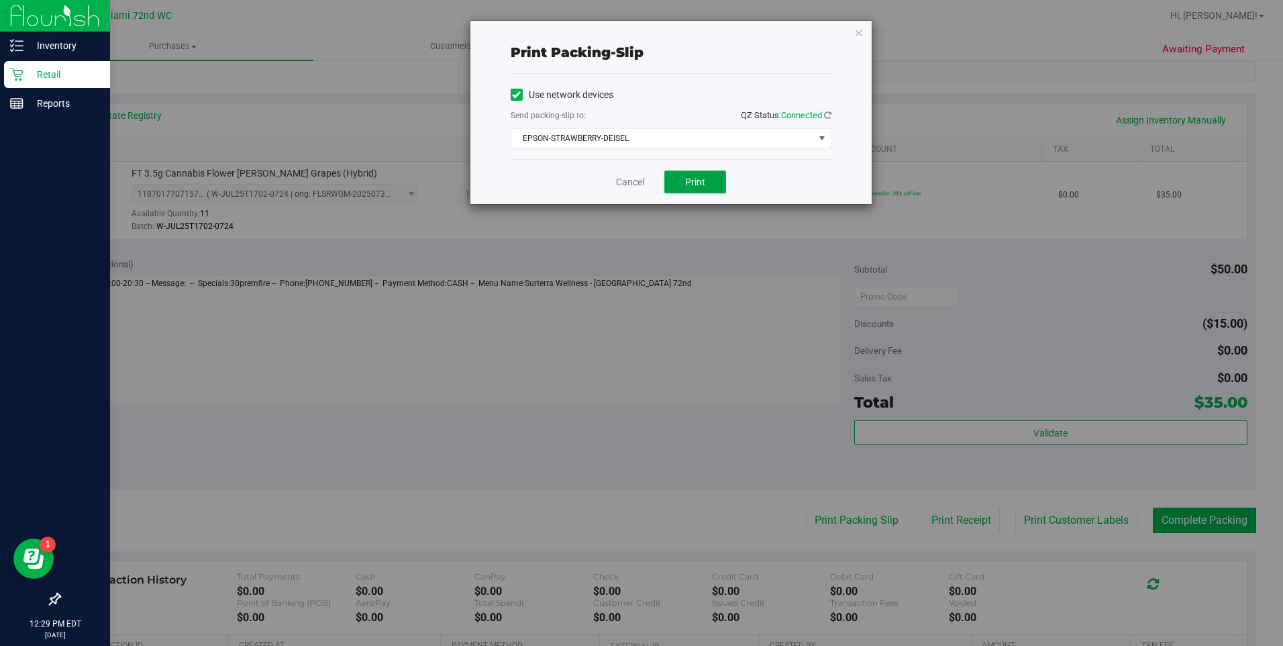
click at [707, 177] on button "Print" at bounding box center [695, 181] width 62 height 23
click at [858, 35] on icon "button" at bounding box center [858, 32] width 9 height 16
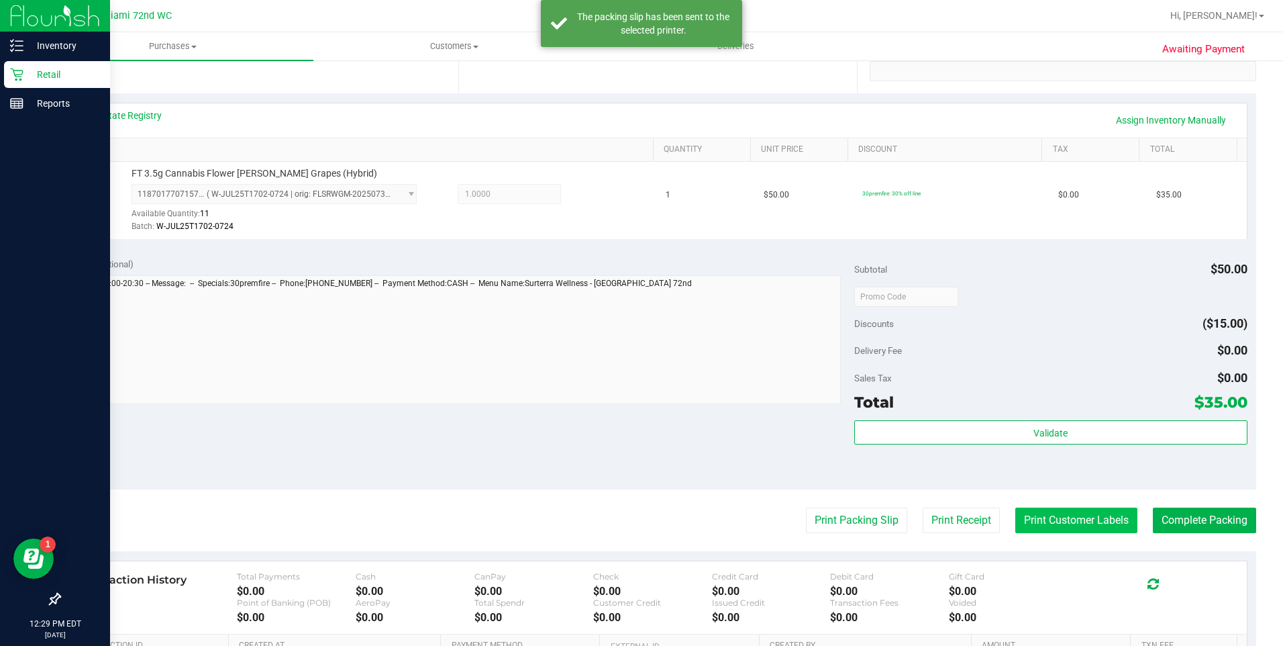
click at [1056, 511] on button "Print Customer Labels" at bounding box center [1076, 520] width 122 height 26
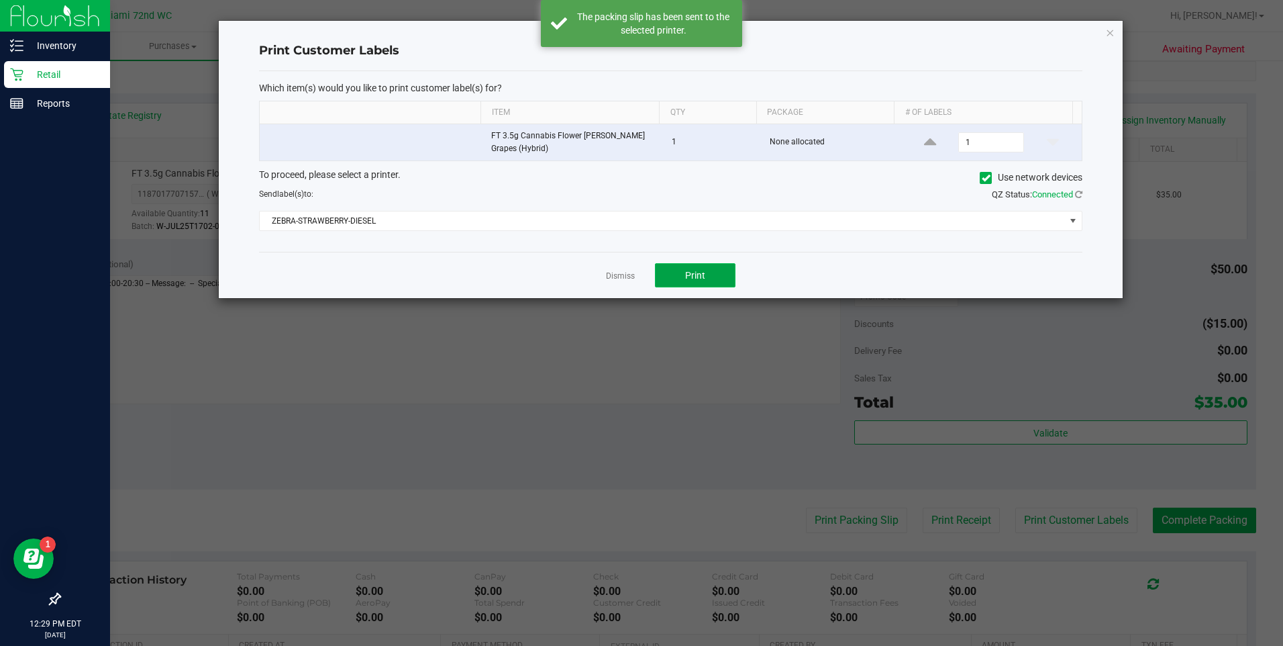
click at [723, 275] on button "Print" at bounding box center [695, 275] width 81 height 24
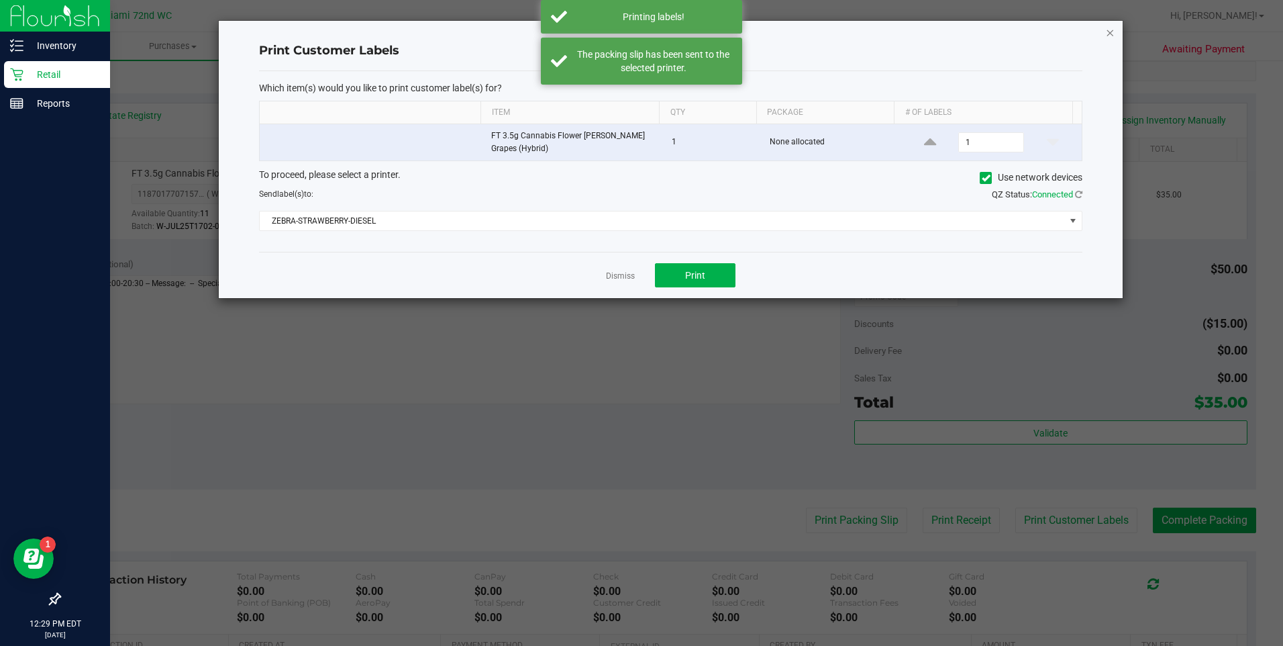
click at [1111, 33] on icon "button" at bounding box center [1109, 32] width 9 height 16
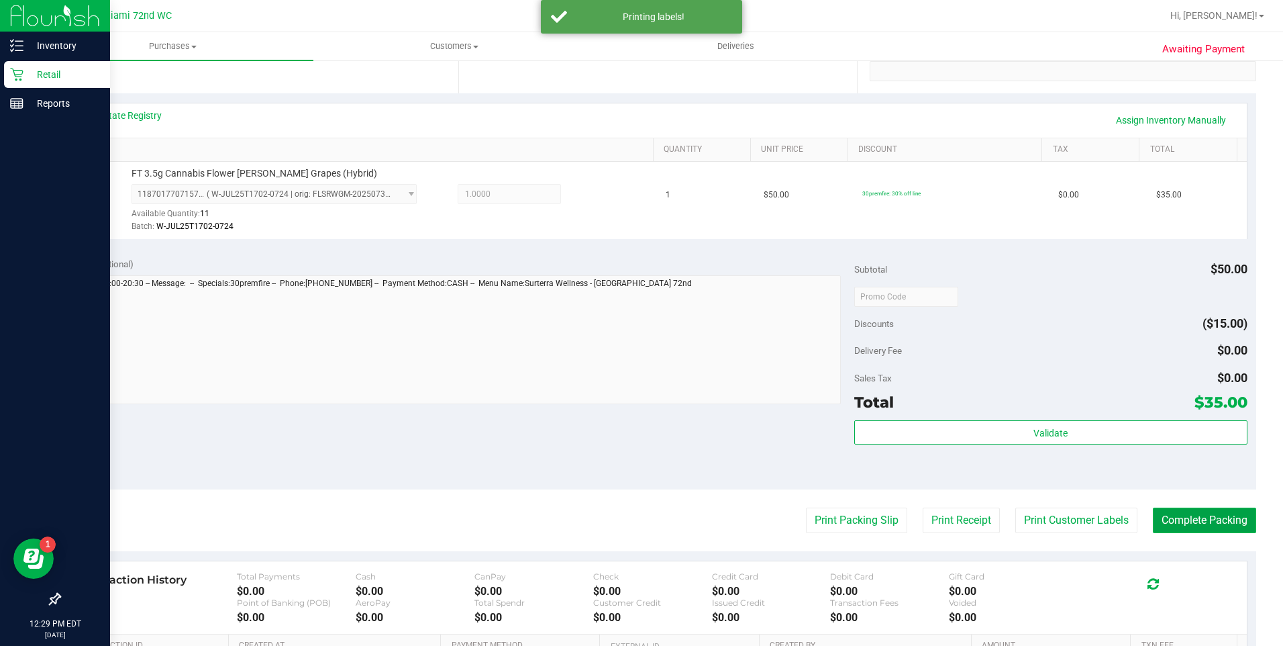
click at [1171, 522] on button "Complete Packing" at bounding box center [1204, 520] width 103 height 26
